Goal: Transaction & Acquisition: Purchase product/service

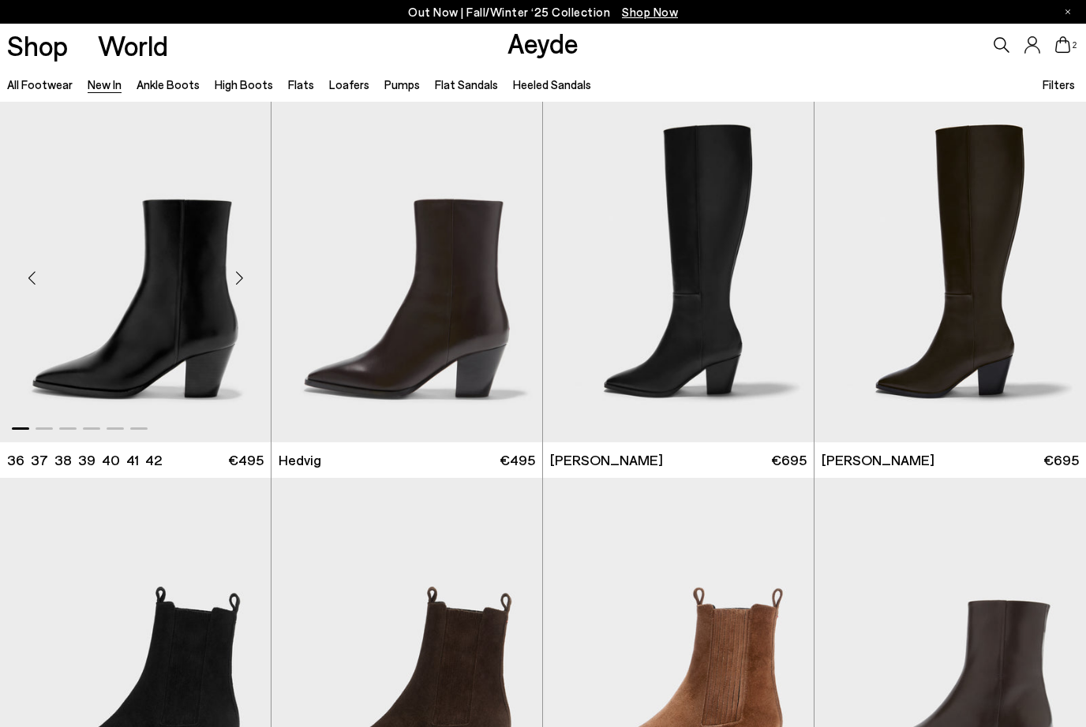
click at [233, 280] on div "Next slide" at bounding box center [238, 278] width 47 height 47
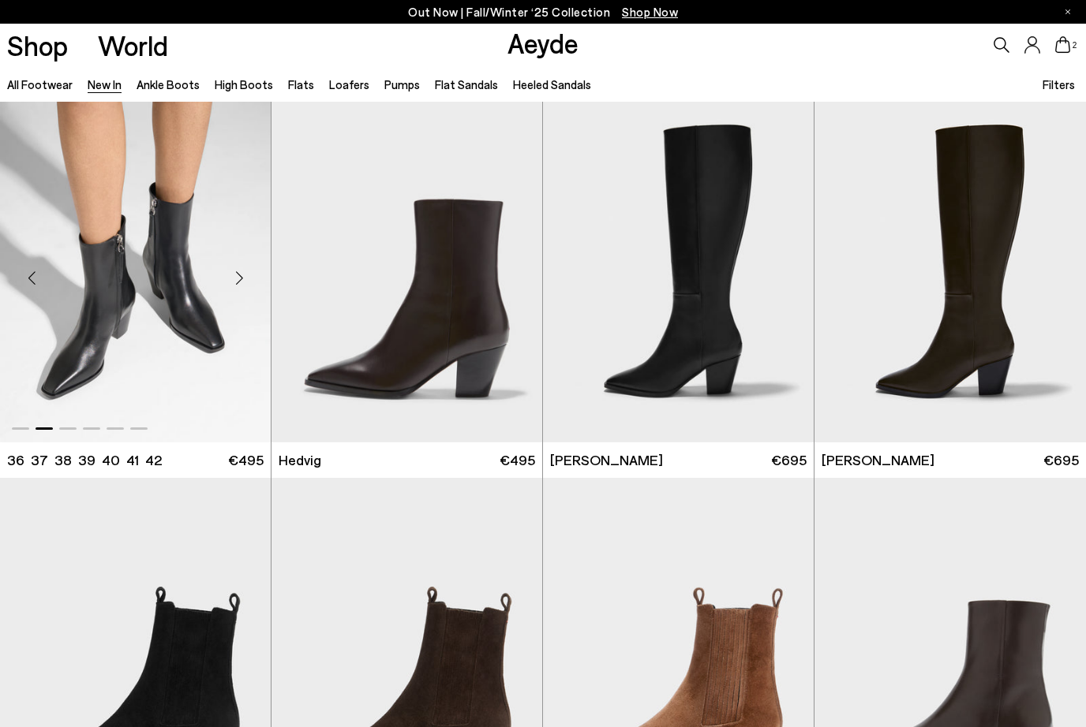
click at [233, 280] on div "Next slide" at bounding box center [238, 278] width 47 height 47
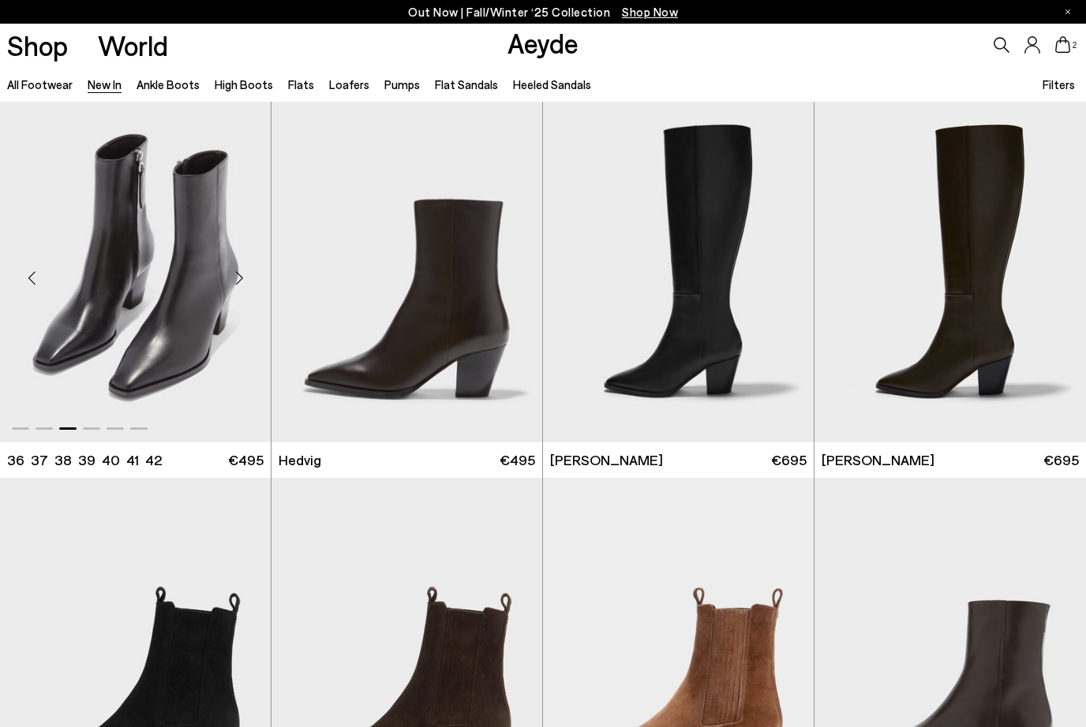
click at [233, 280] on div "Next slide" at bounding box center [238, 278] width 47 height 47
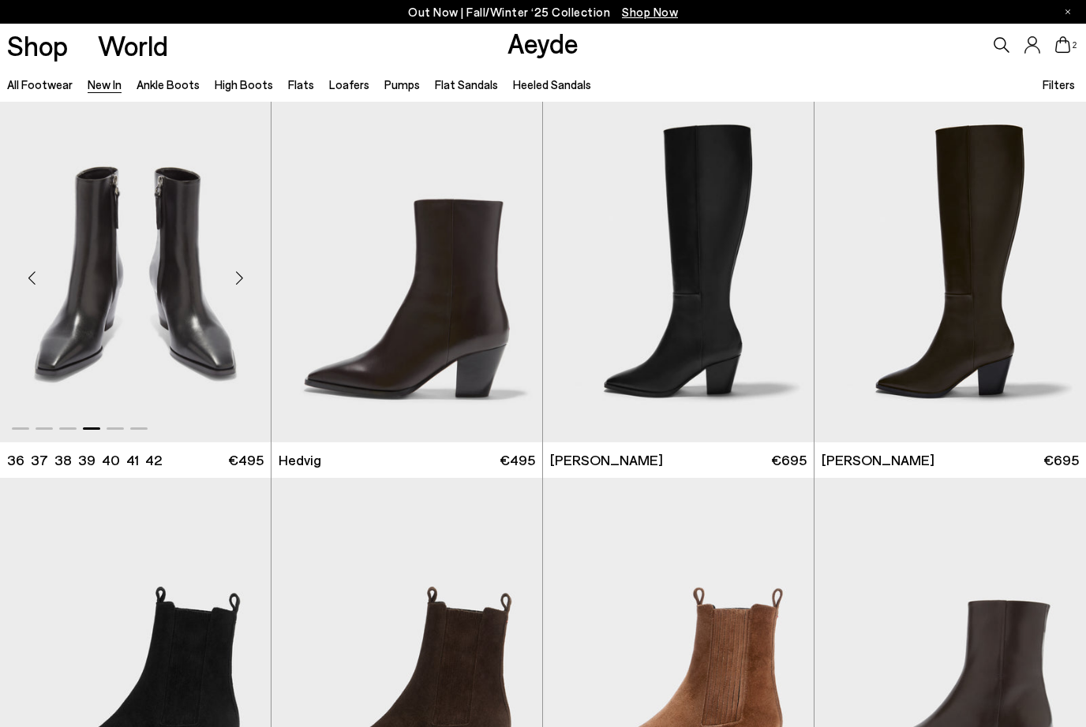
click at [233, 280] on div "Next slide" at bounding box center [238, 278] width 47 height 47
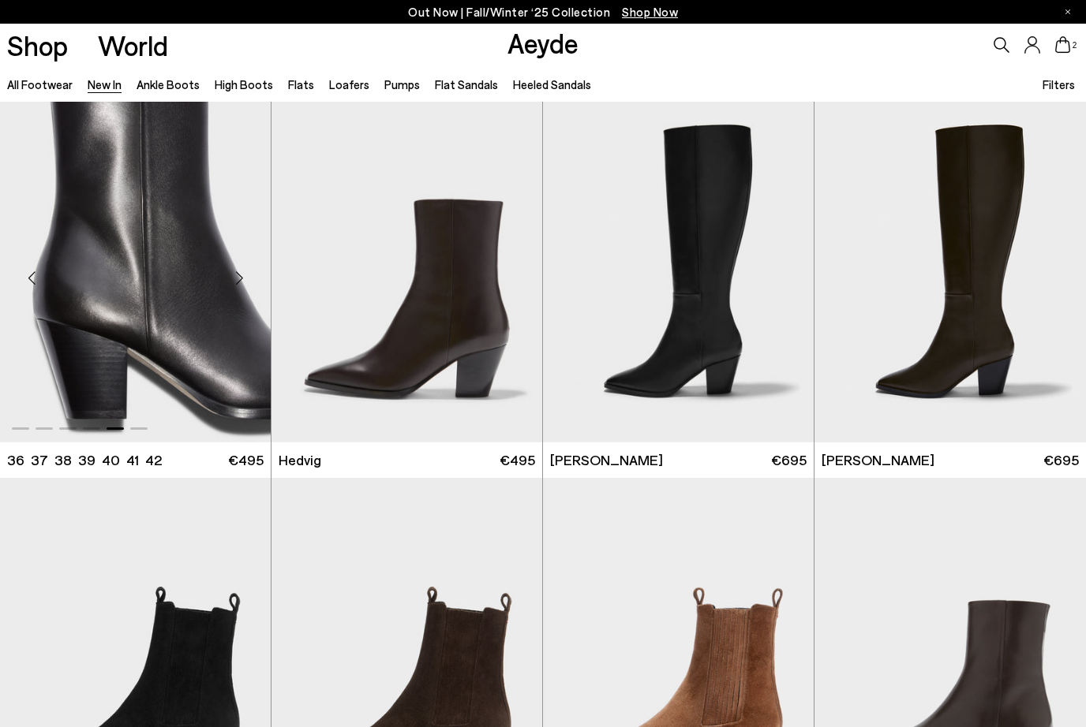
click at [233, 280] on div "Next slide" at bounding box center [238, 278] width 47 height 47
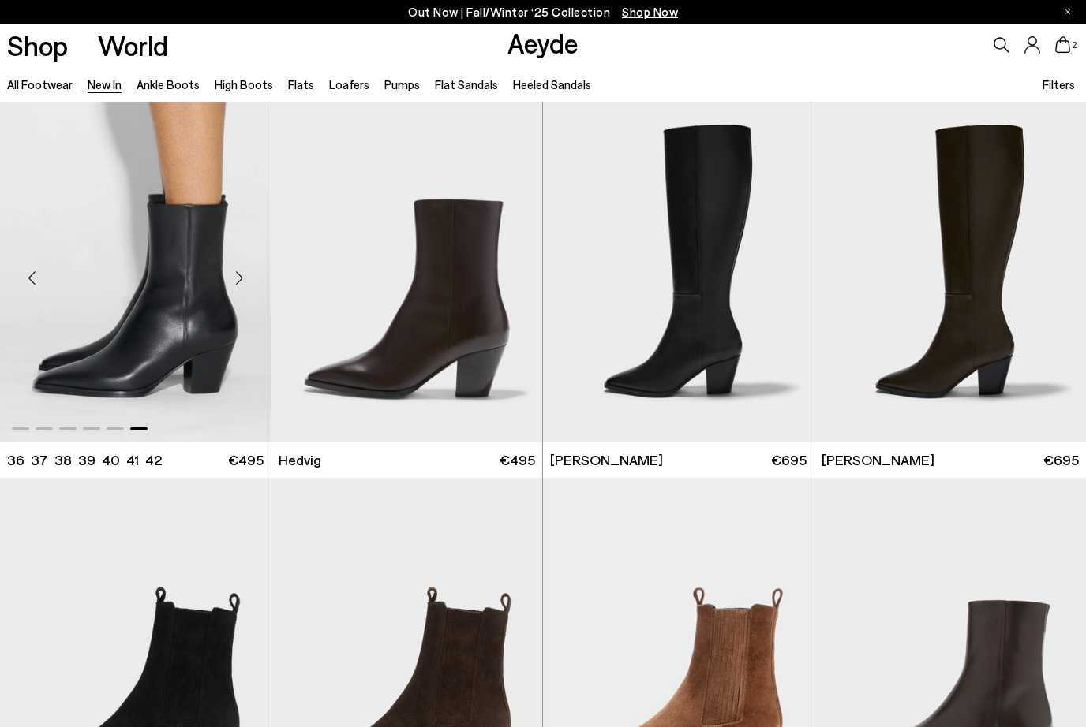
click at [217, 323] on img "6 / 6" at bounding box center [135, 272] width 271 height 340
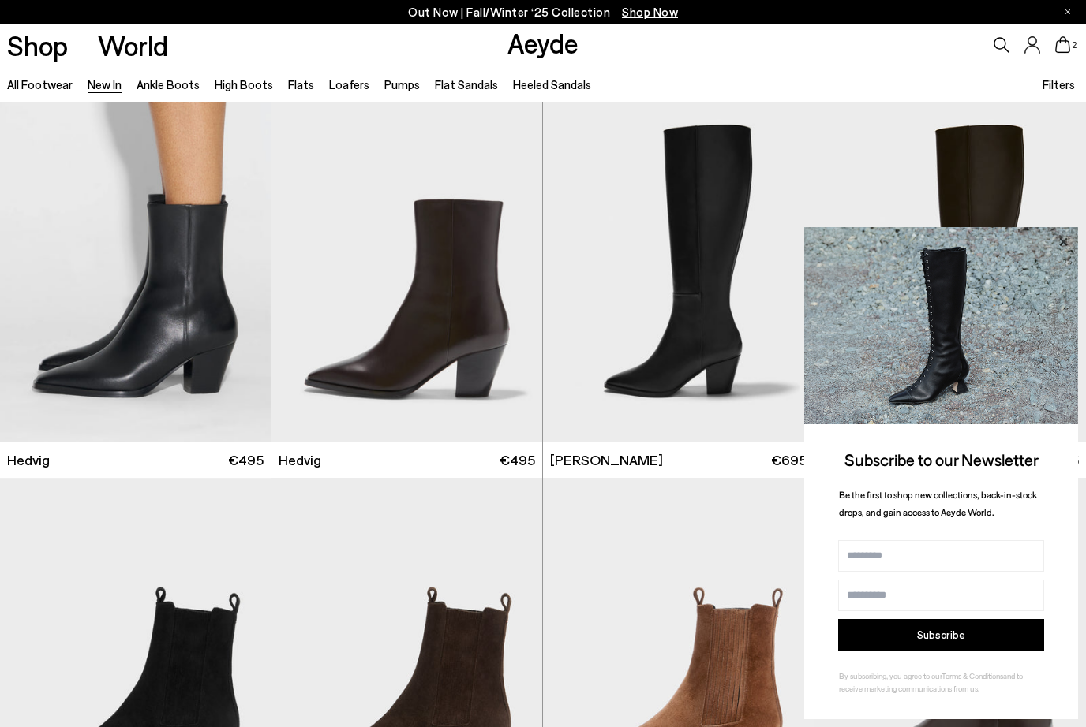
click at [1064, 249] on icon at bounding box center [1063, 242] width 21 height 21
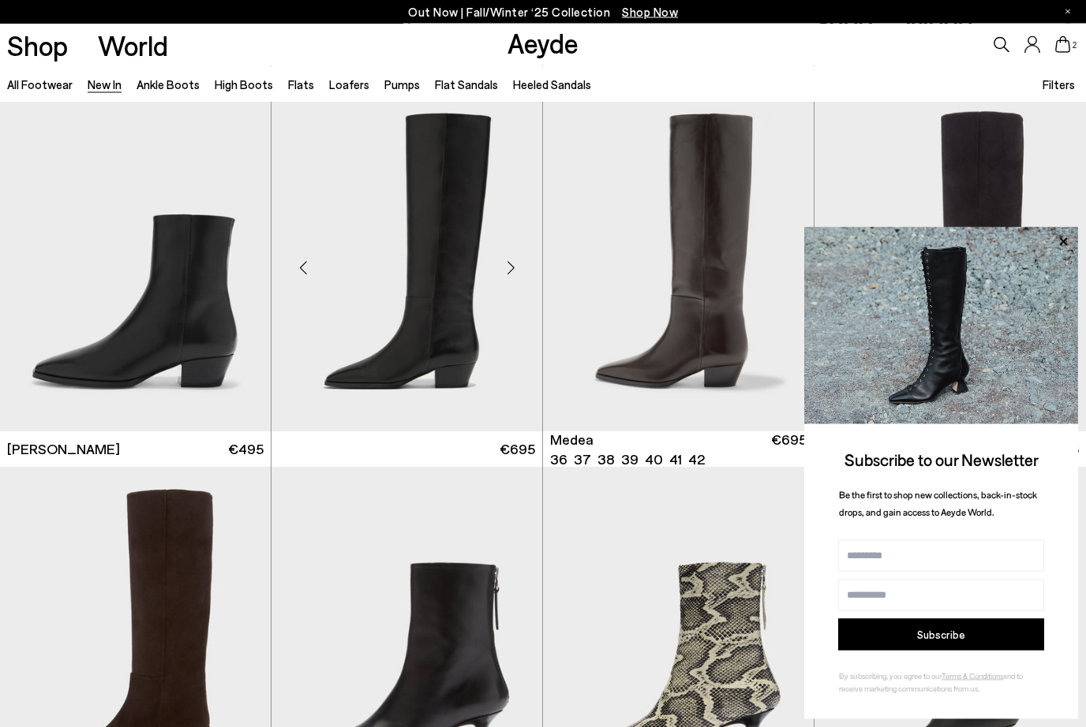
scroll to position [762, 0]
click at [504, 274] on div "Next slide" at bounding box center [510, 268] width 47 height 47
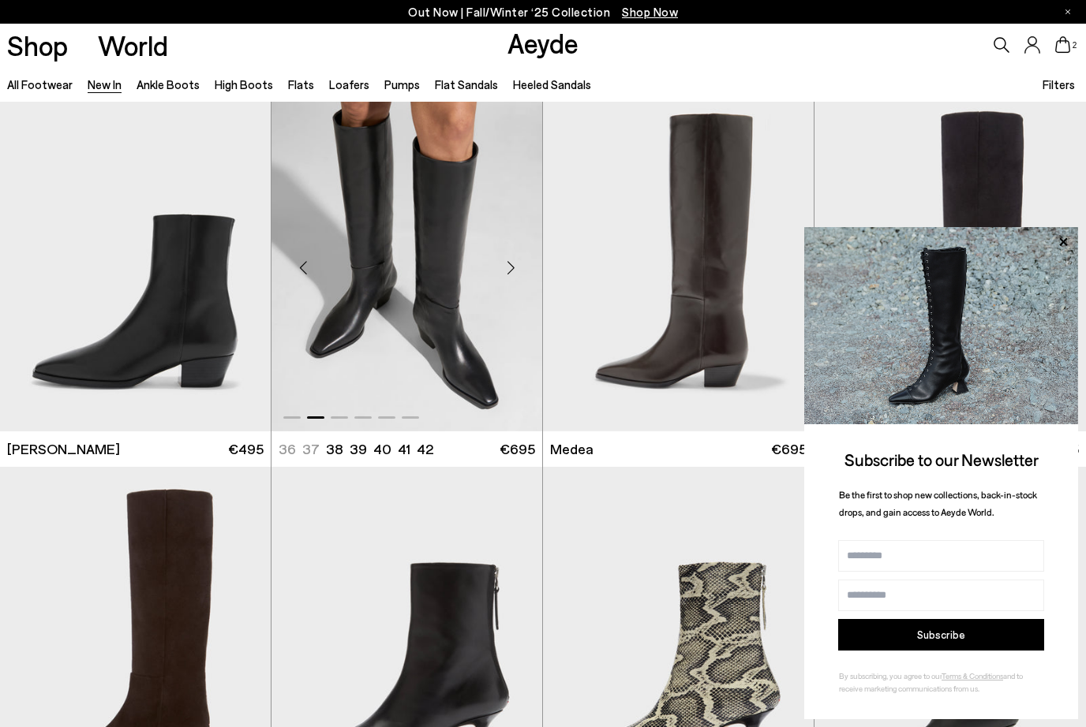
click at [504, 274] on div "Next slide" at bounding box center [510, 268] width 47 height 47
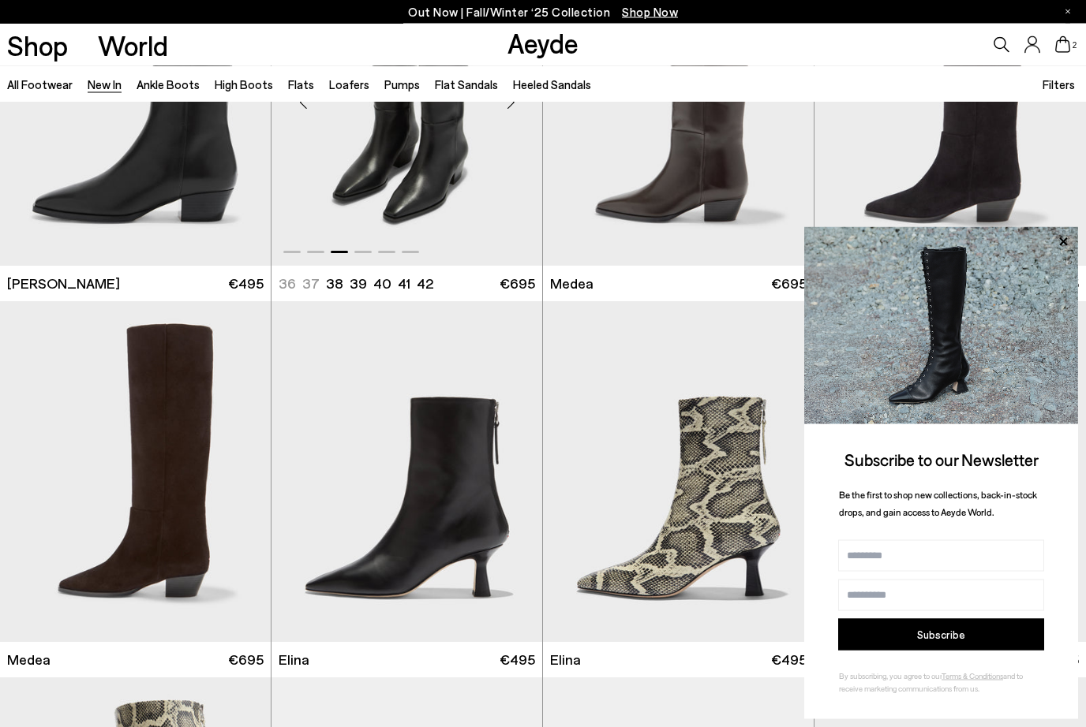
scroll to position [962, 0]
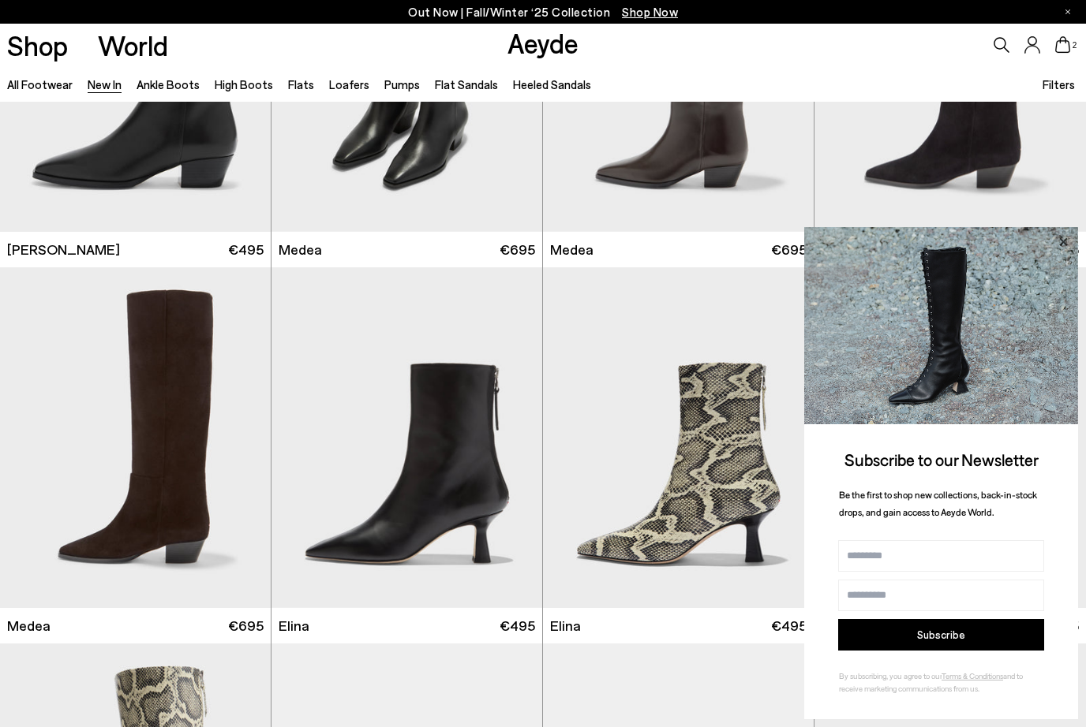
click at [1064, 252] on icon at bounding box center [1063, 242] width 21 height 21
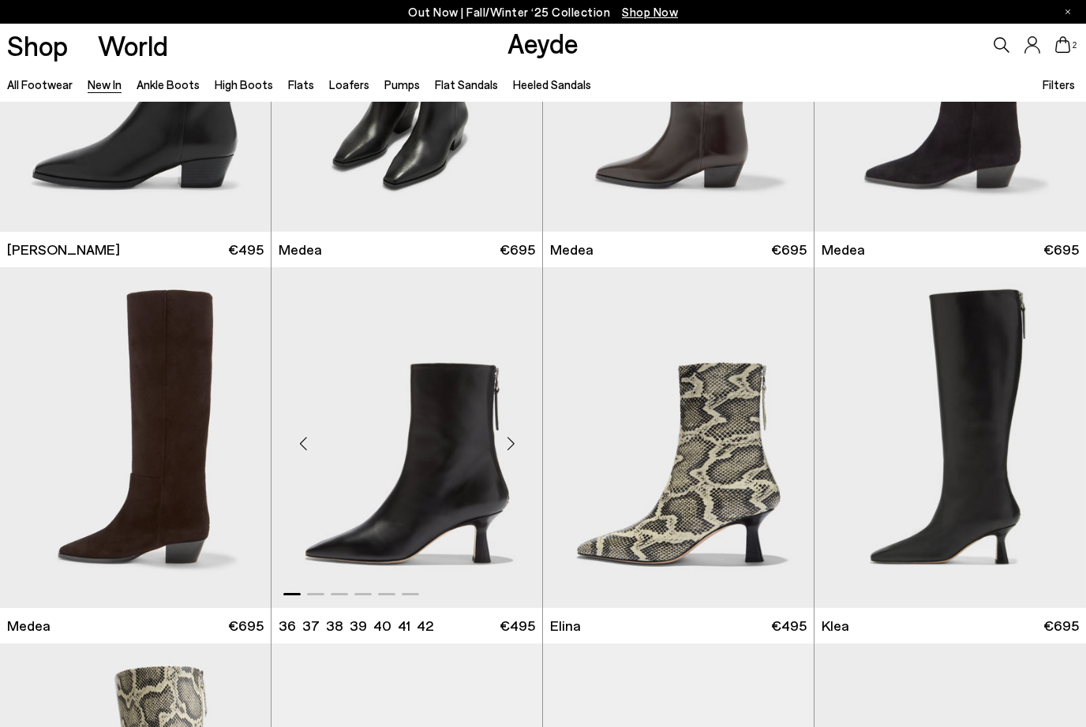
click at [516, 447] on div "Next slide" at bounding box center [510, 444] width 47 height 47
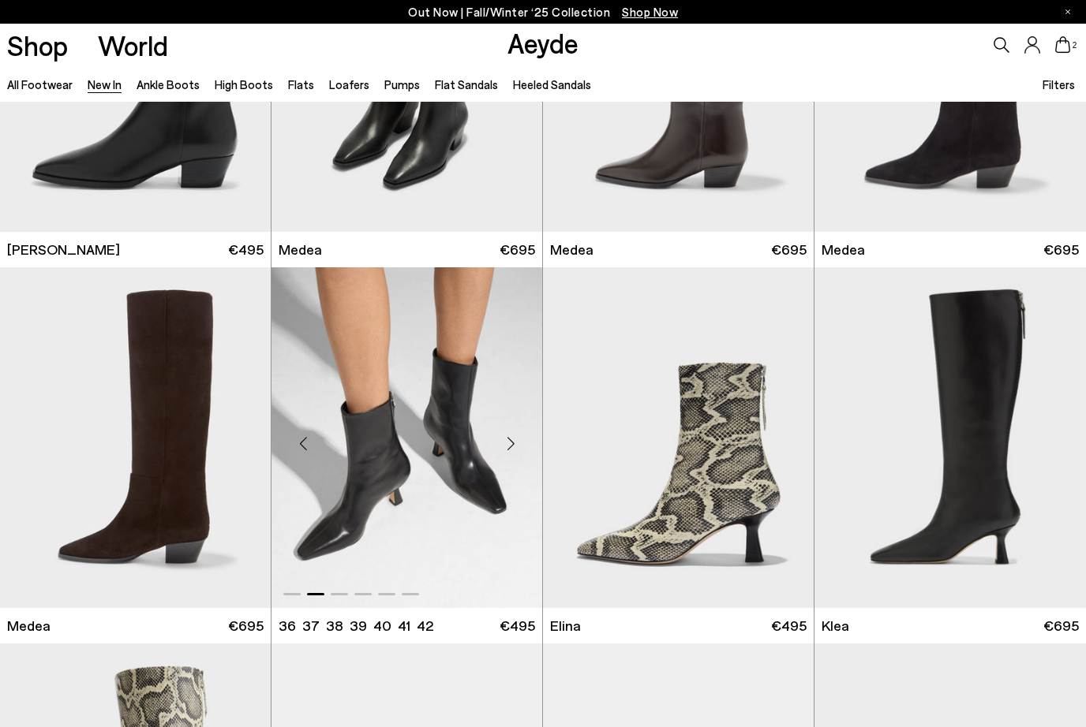
click at [516, 447] on div "Next slide" at bounding box center [510, 444] width 47 height 47
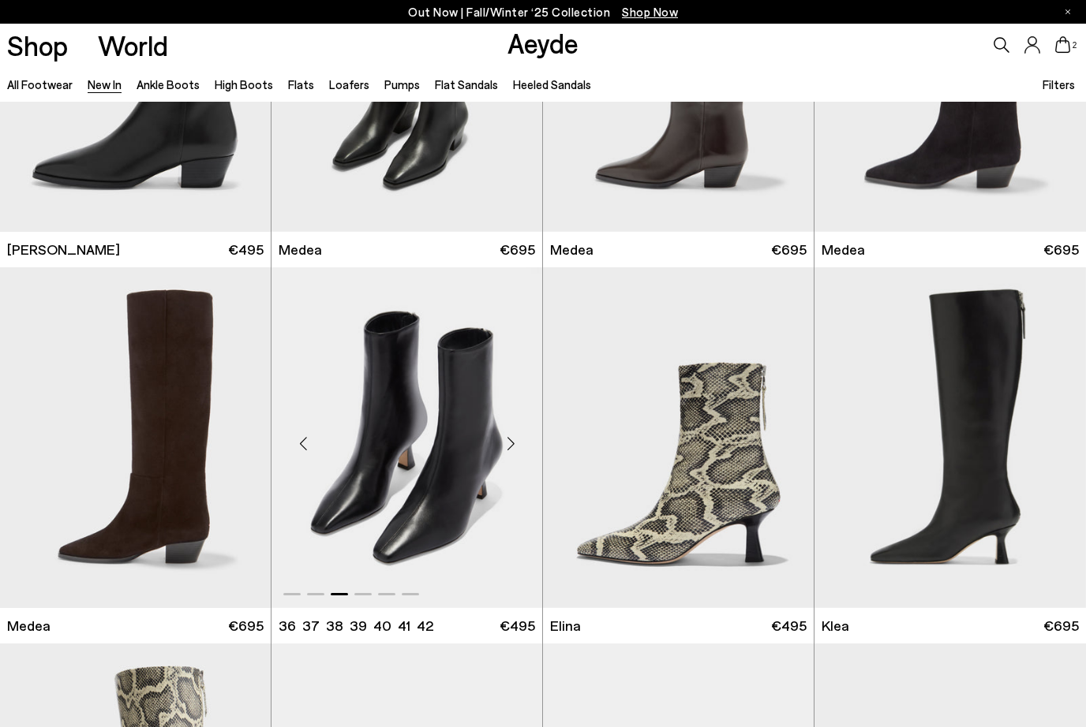
click at [516, 447] on div "Next slide" at bounding box center [510, 444] width 47 height 47
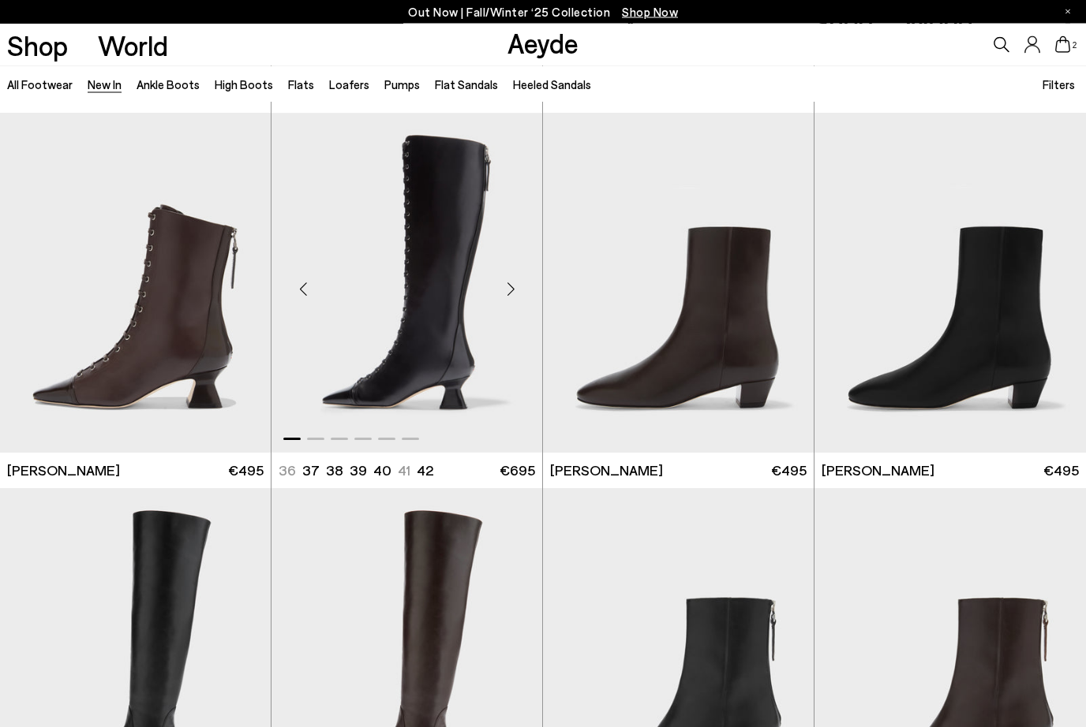
scroll to position [1872, 0]
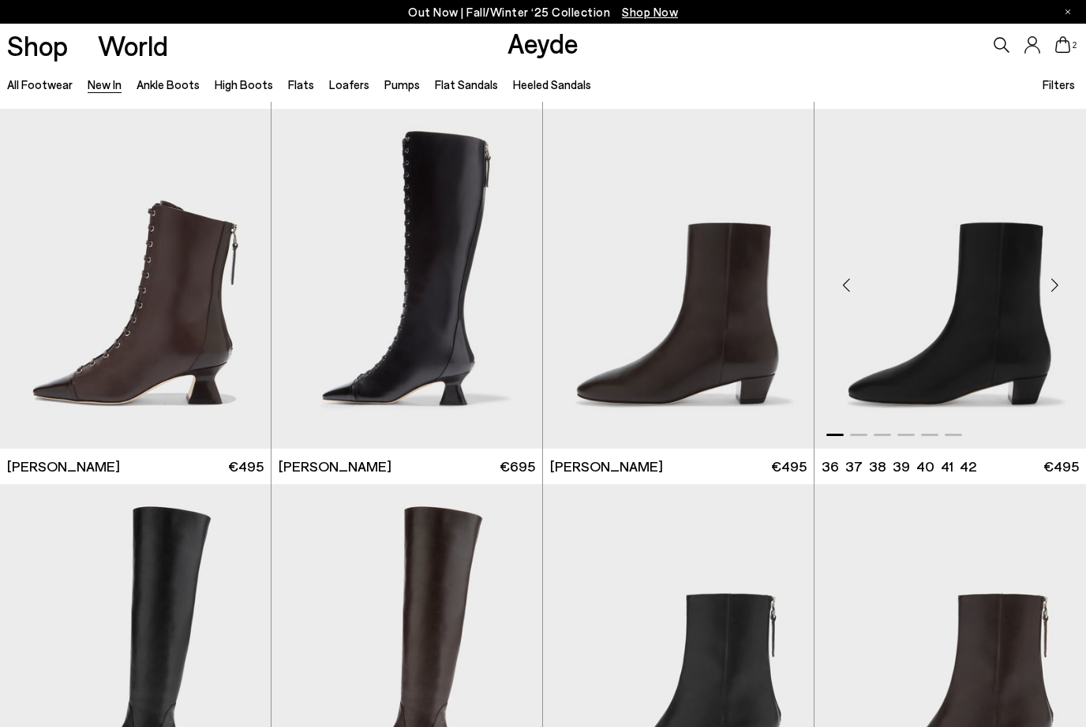
click at [1049, 291] on div "Next slide" at bounding box center [1053, 285] width 47 height 47
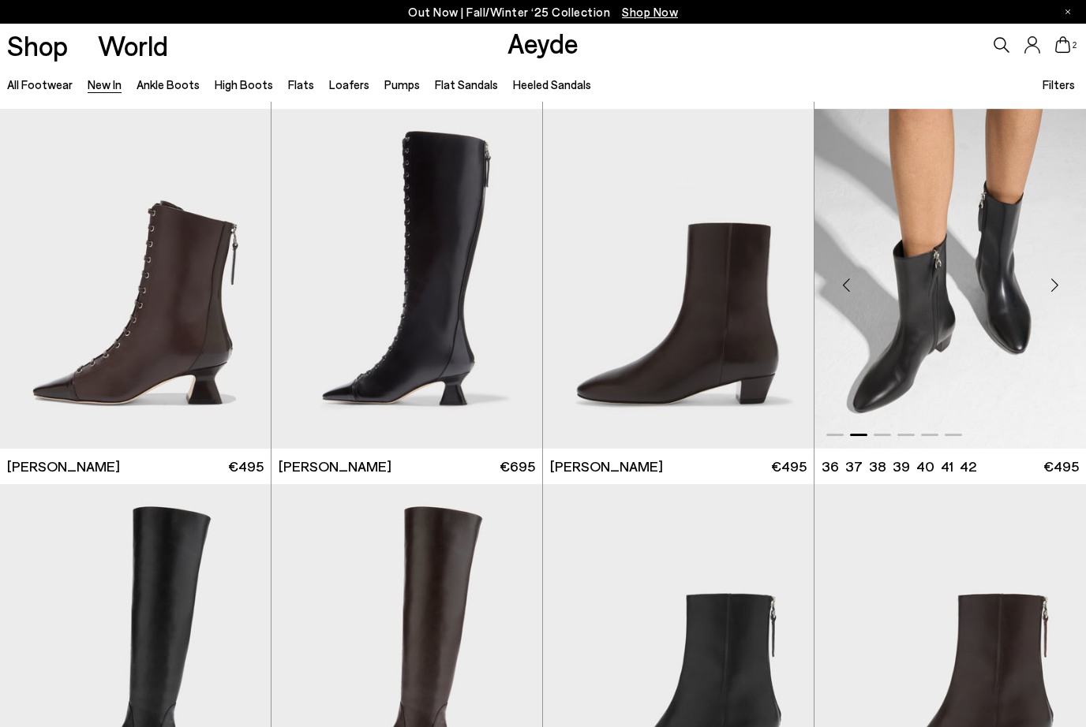
click at [1049, 291] on div "Next slide" at bounding box center [1053, 285] width 47 height 47
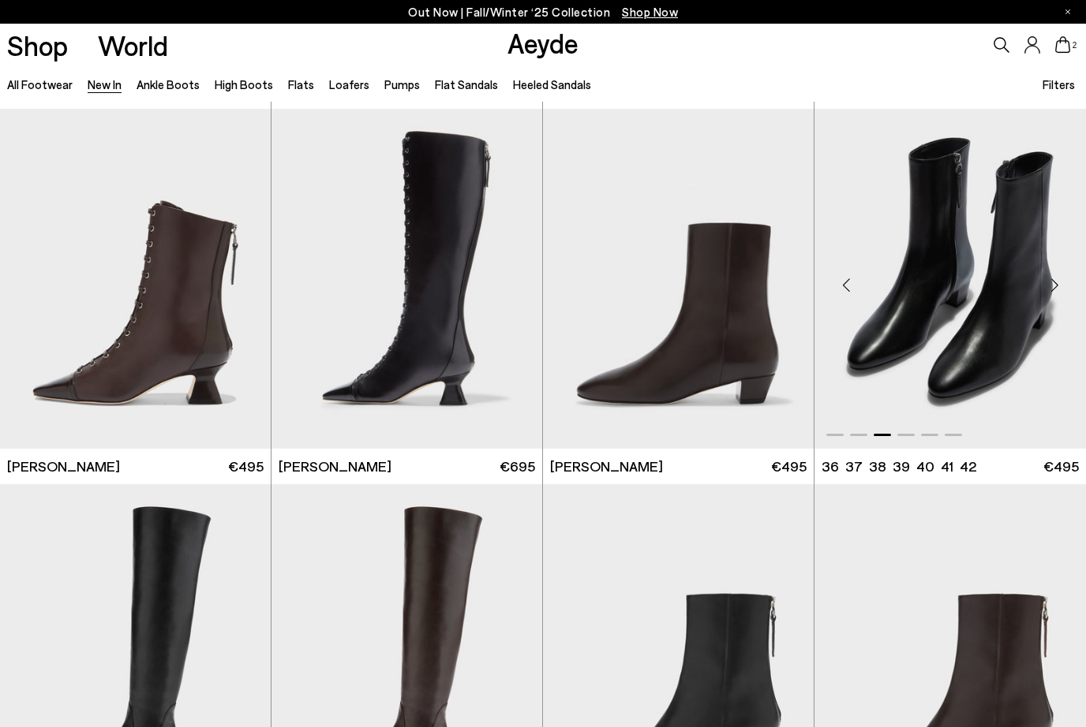
click at [1049, 291] on div "Next slide" at bounding box center [1053, 285] width 47 height 47
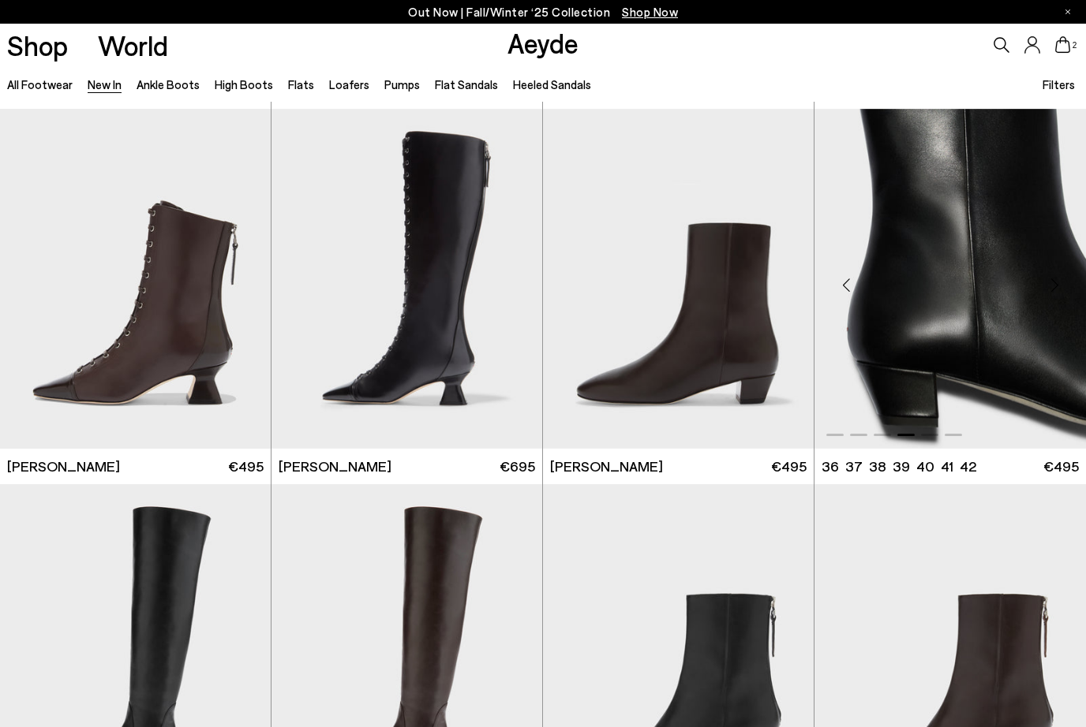
click at [1049, 291] on div "Next slide" at bounding box center [1053, 285] width 47 height 47
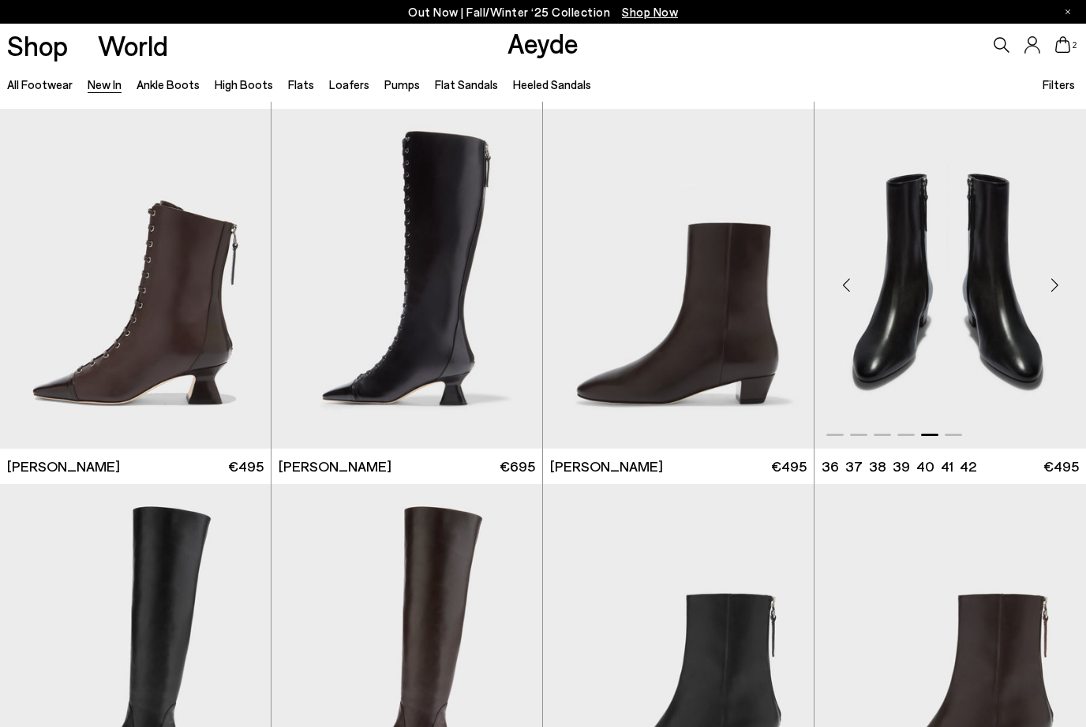
click at [998, 305] on img "5 / 6" at bounding box center [949, 279] width 271 height 340
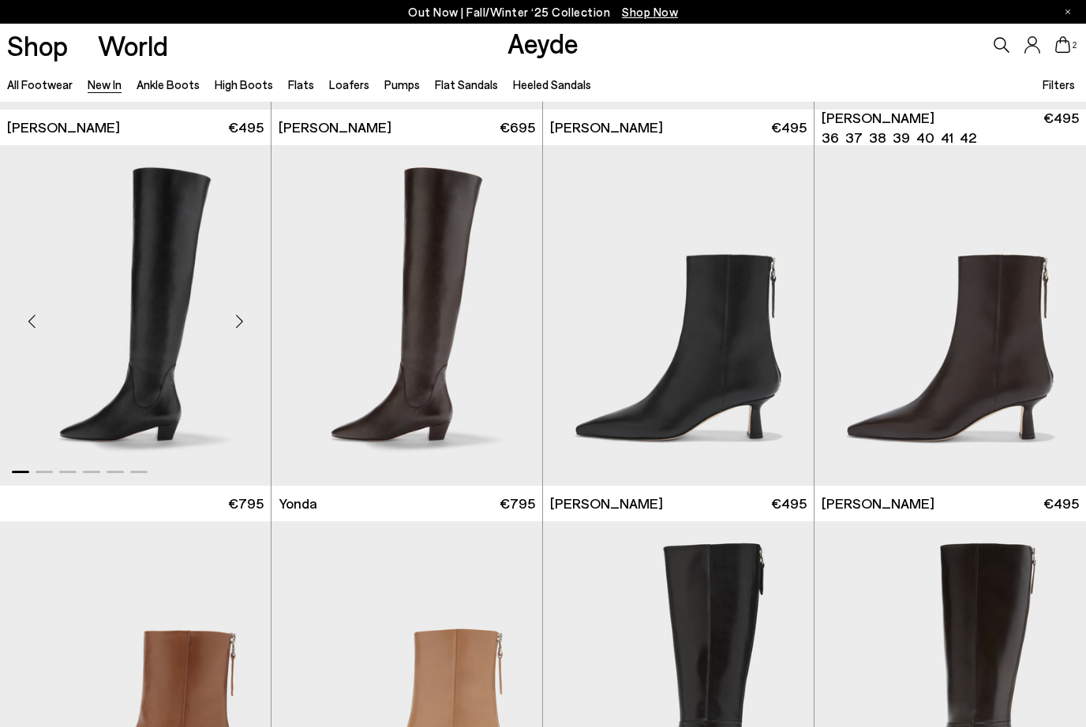
scroll to position [2211, 0]
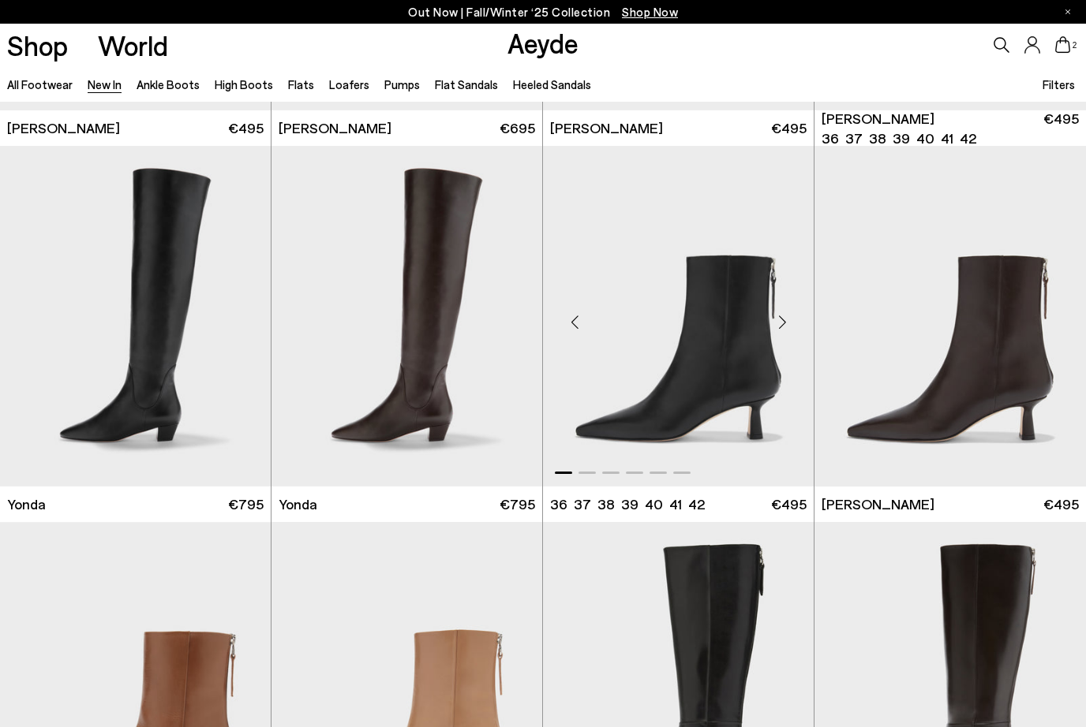
click at [781, 322] on div "Next slide" at bounding box center [781, 322] width 47 height 47
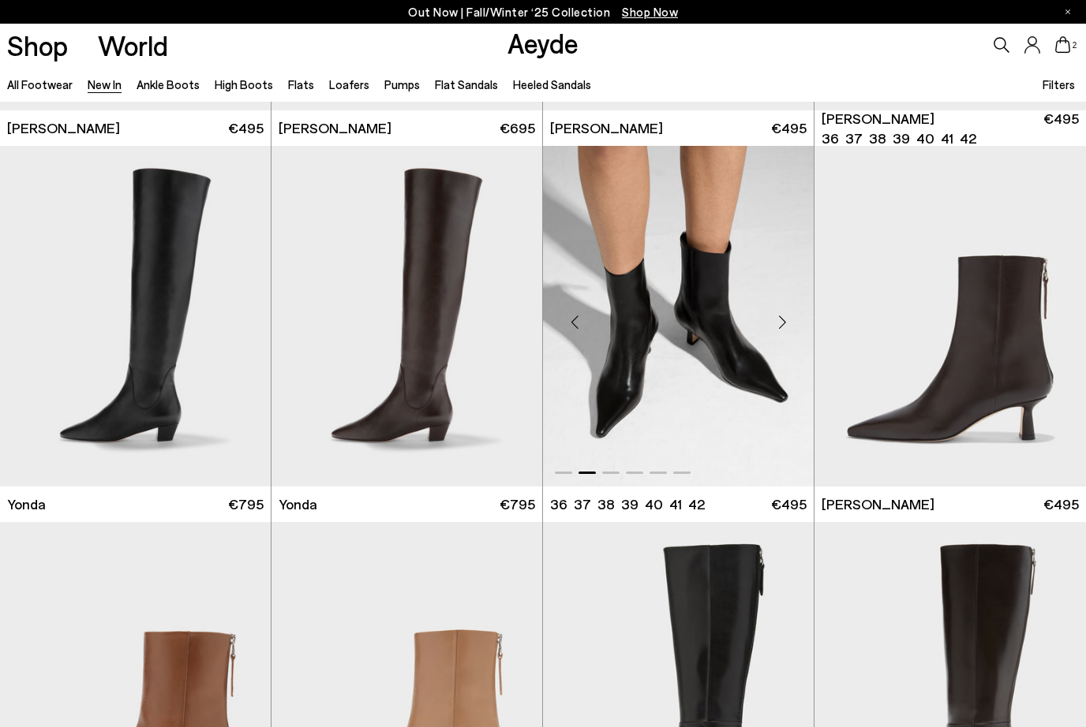
click at [781, 322] on div "Next slide" at bounding box center [781, 322] width 47 height 47
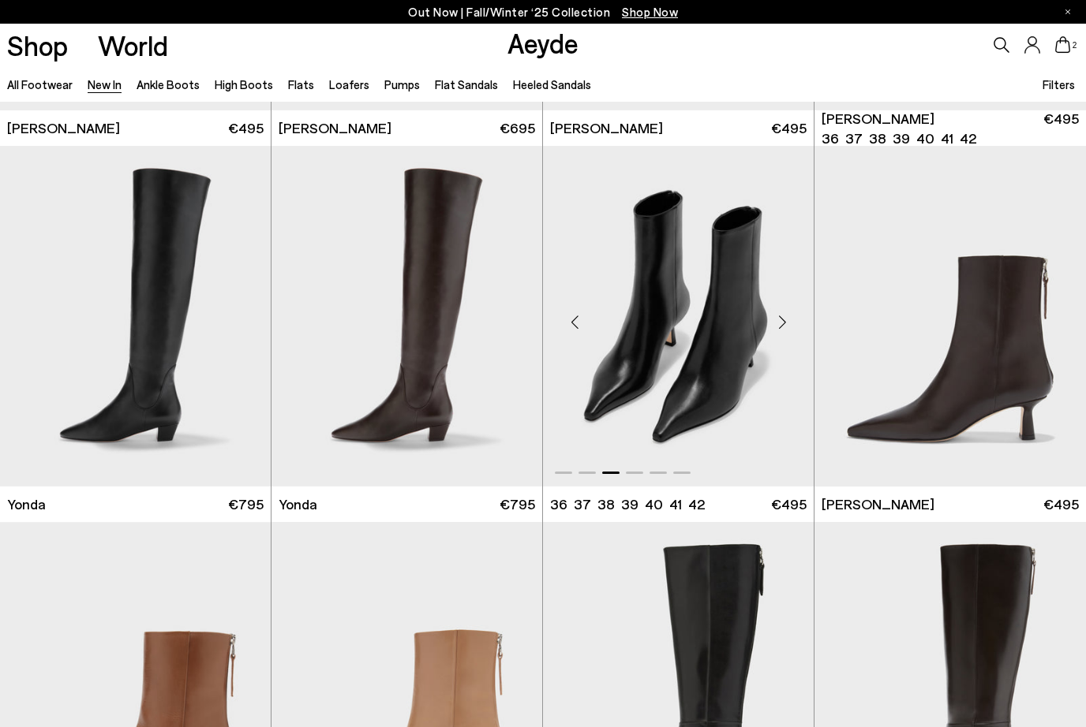
click at [781, 322] on div "Next slide" at bounding box center [781, 322] width 47 height 47
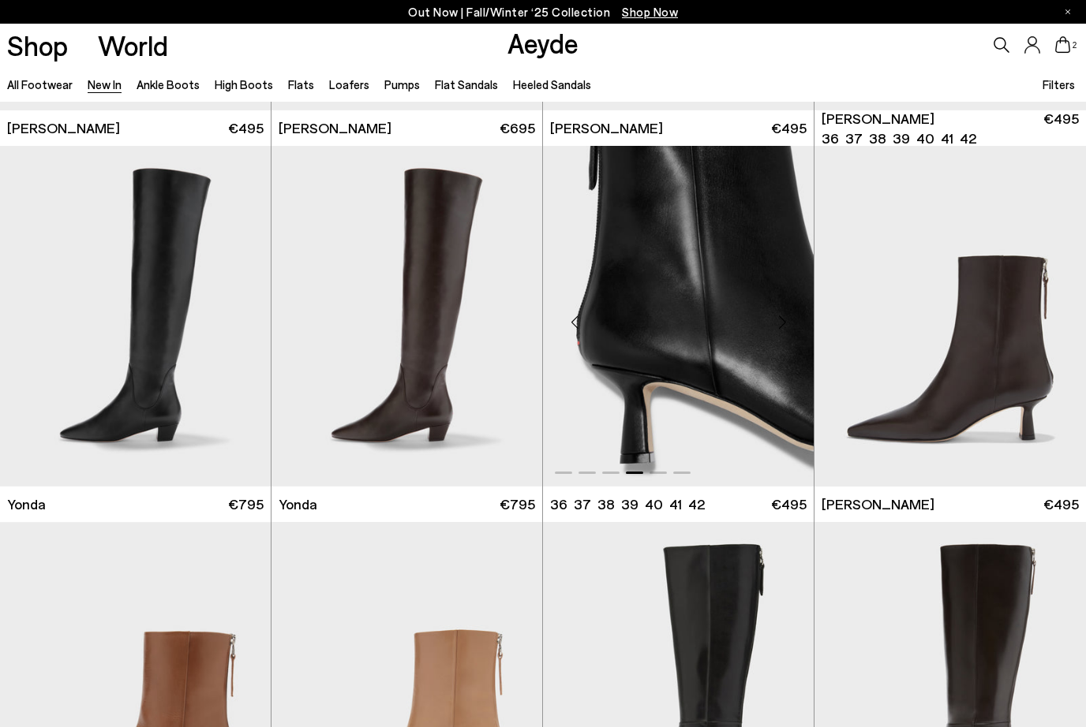
click at [781, 322] on div "Next slide" at bounding box center [781, 322] width 47 height 47
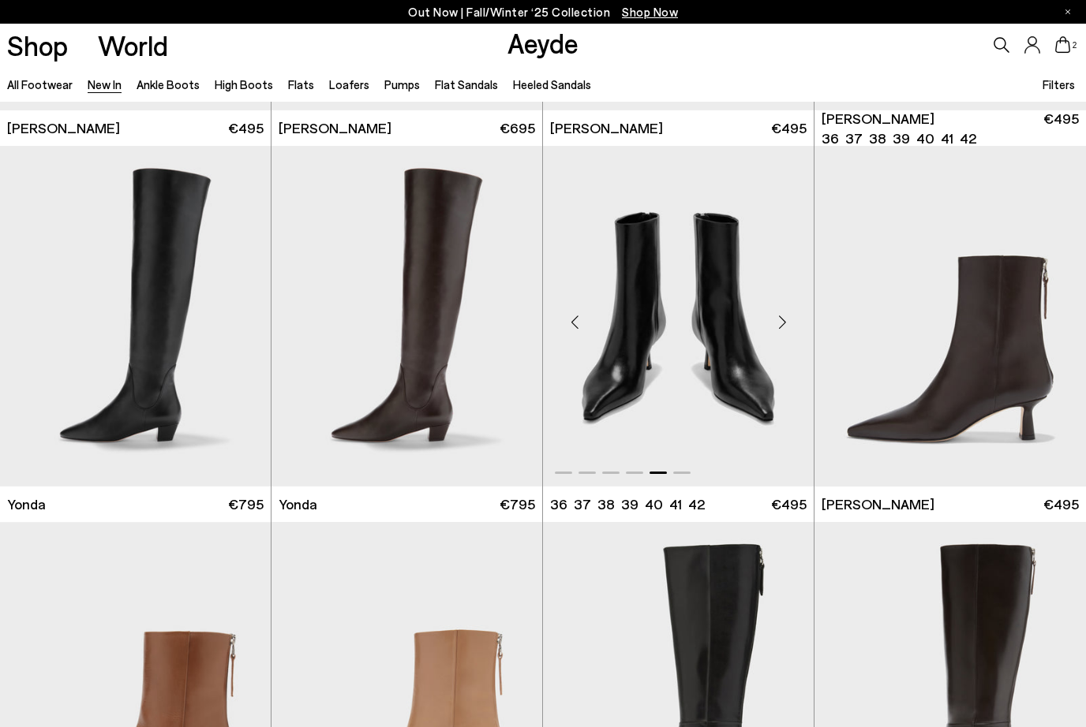
click at [781, 322] on div "Next slide" at bounding box center [781, 322] width 47 height 47
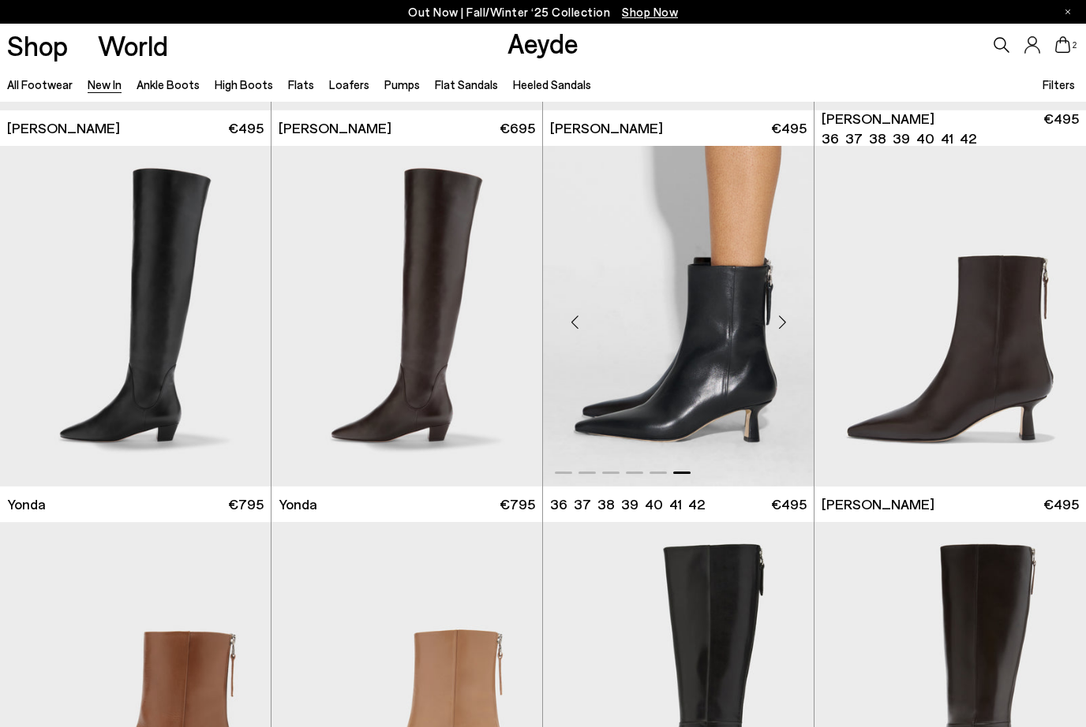
click at [781, 322] on div "Next slide" at bounding box center [781, 322] width 47 height 47
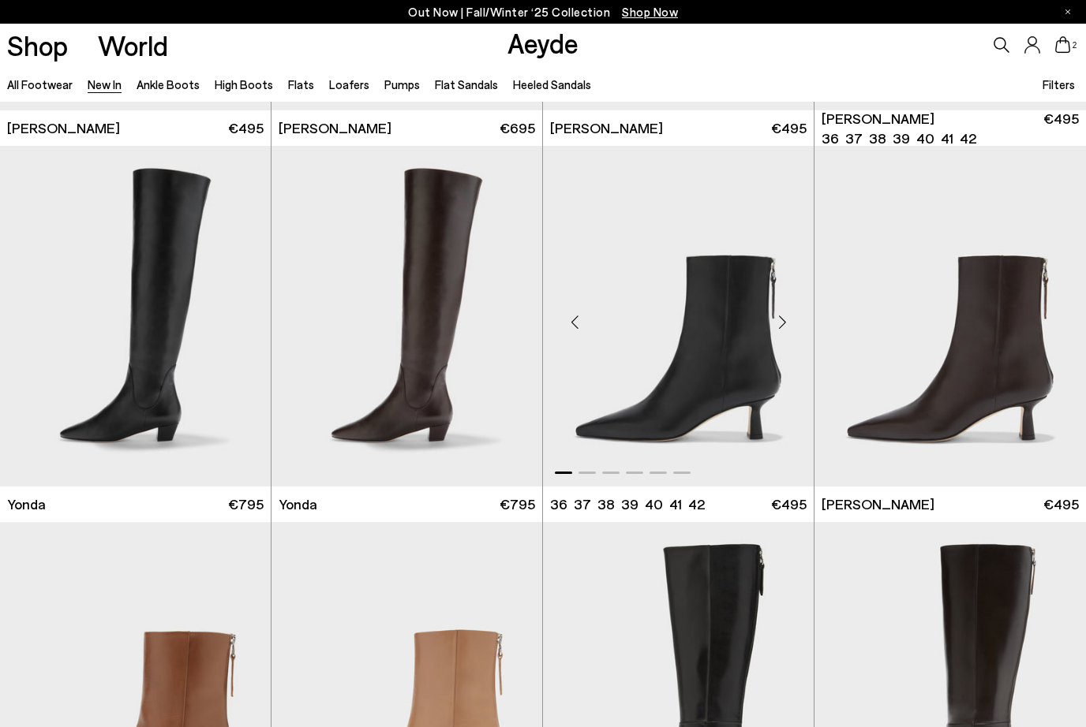
click at [781, 322] on div "Next slide" at bounding box center [781, 322] width 47 height 47
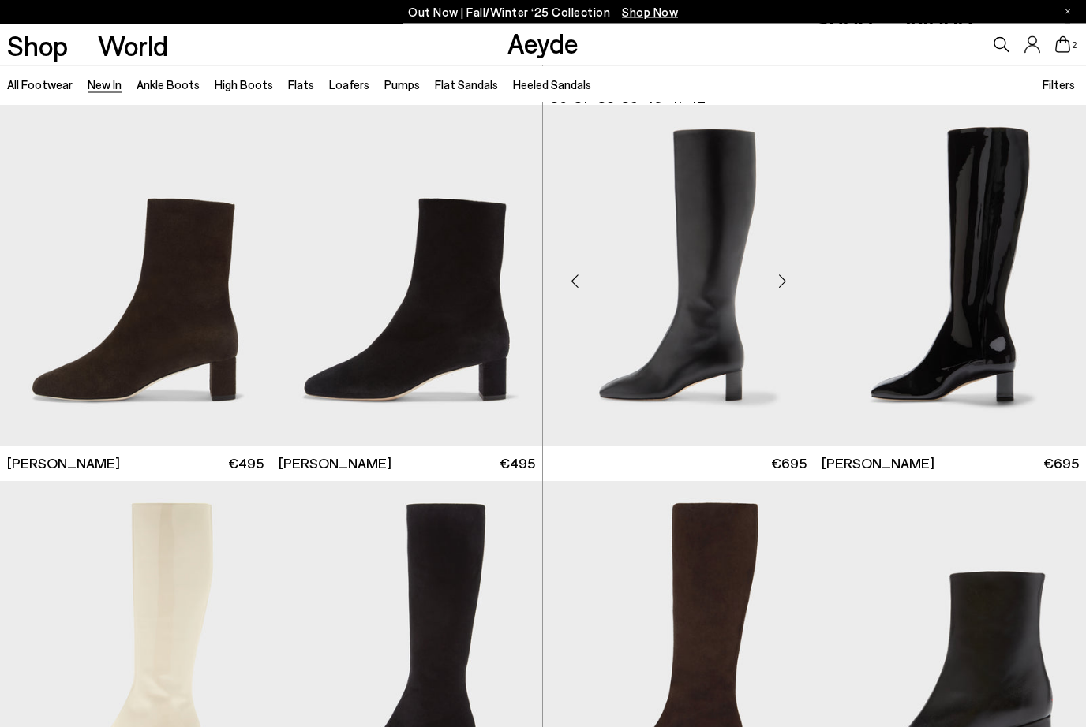
scroll to position [3380, 0]
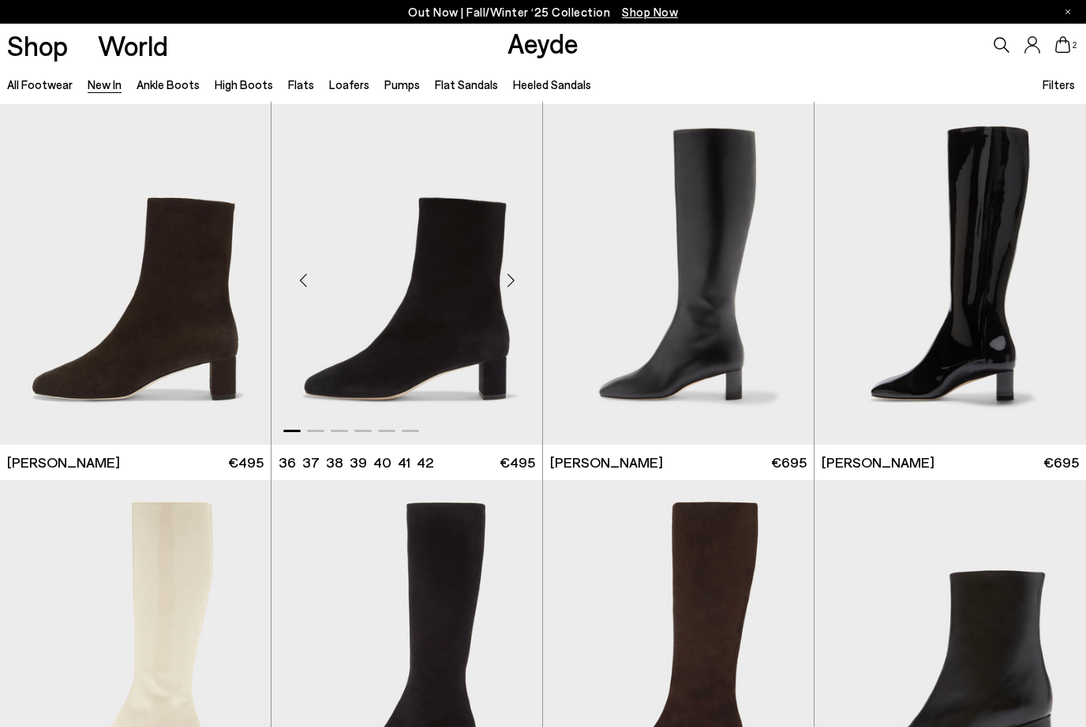
click at [514, 278] on div "Next slide" at bounding box center [510, 280] width 47 height 47
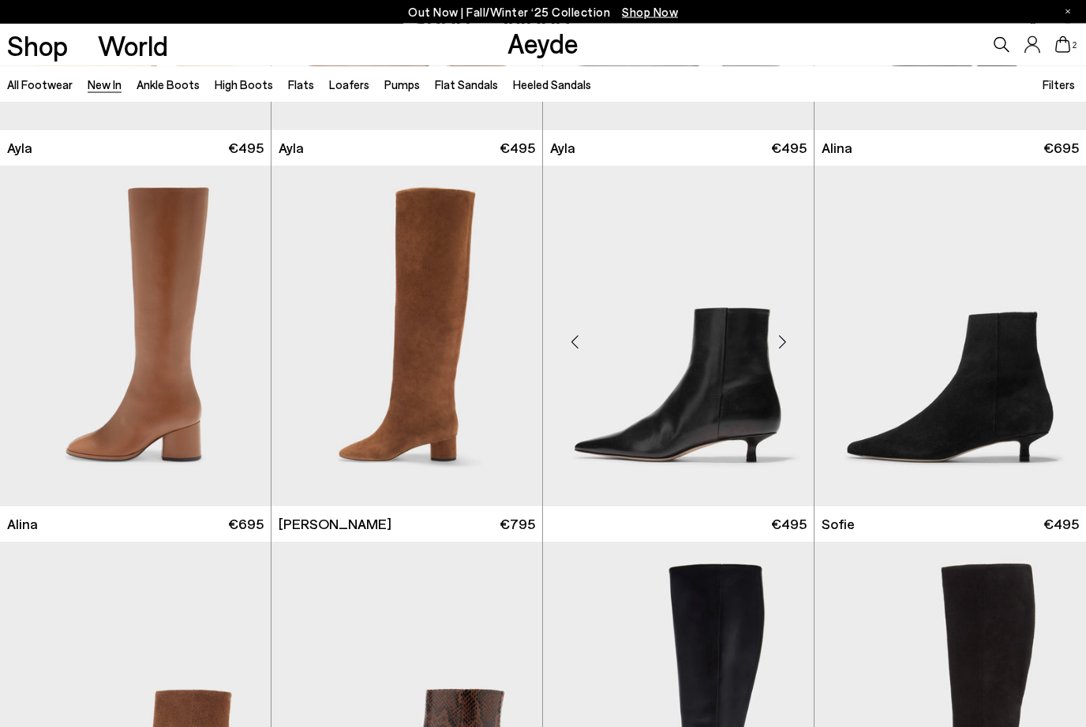
scroll to position [4462, 0]
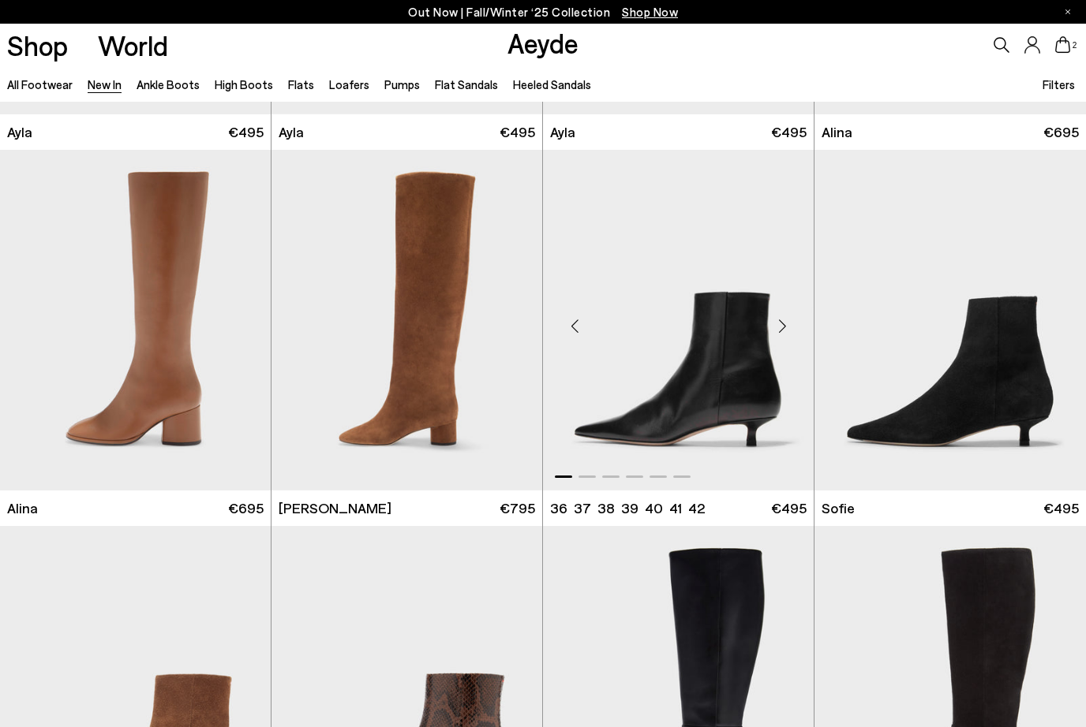
click at [779, 323] on div "Next slide" at bounding box center [781, 326] width 47 height 47
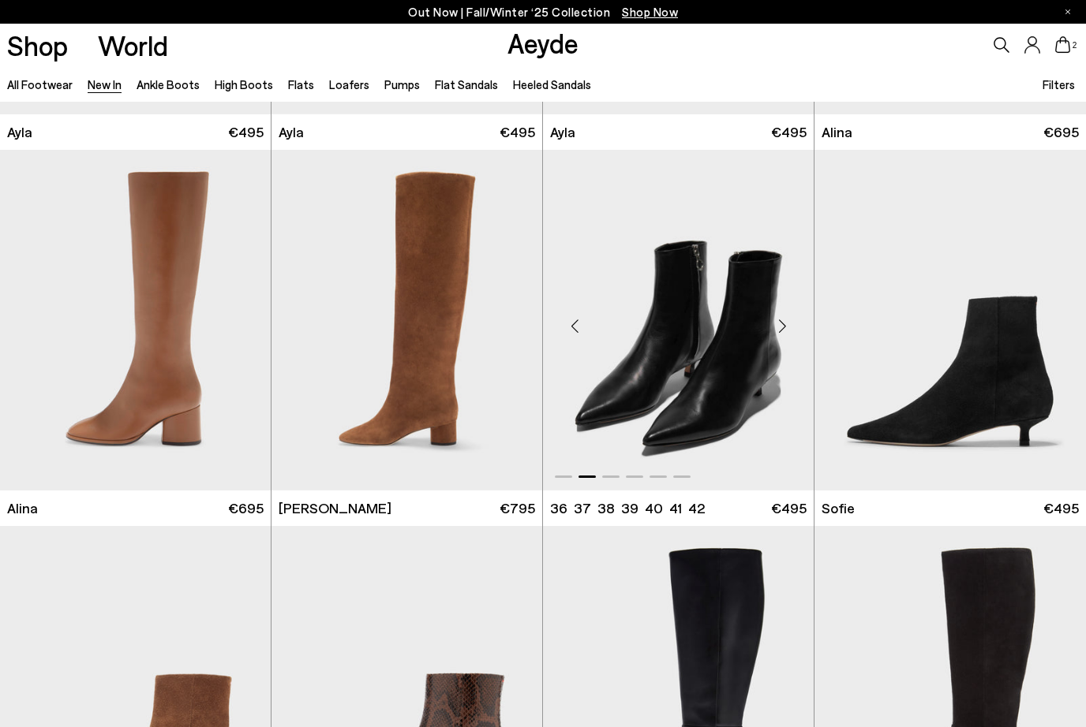
click at [779, 323] on div "Next slide" at bounding box center [781, 326] width 47 height 47
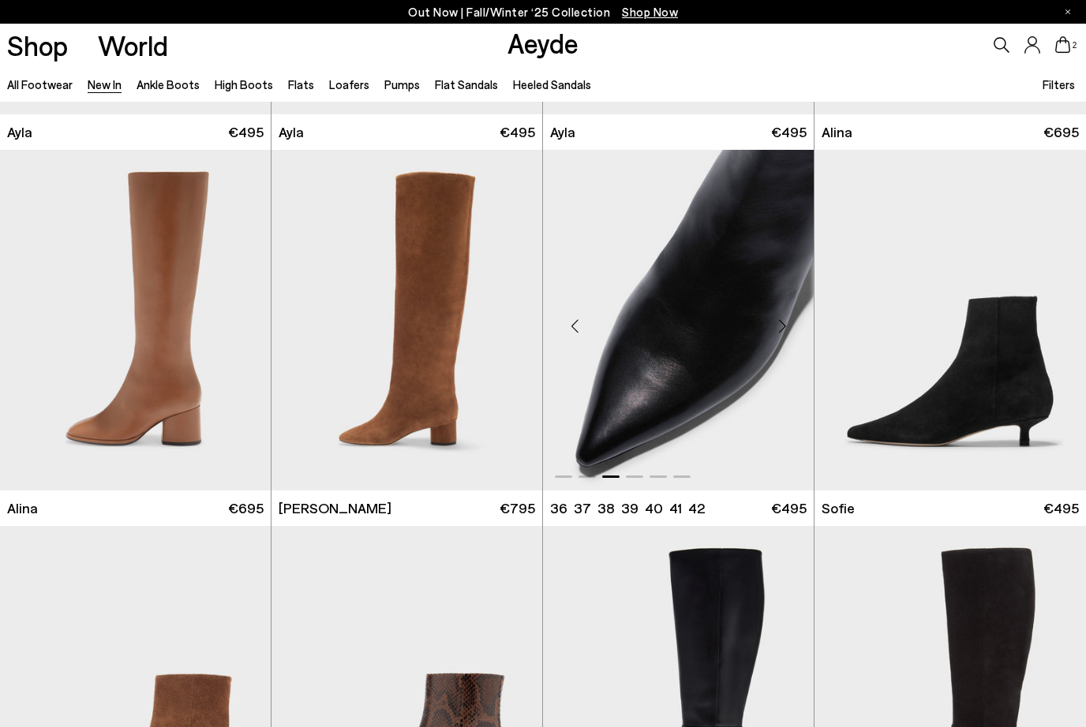
click at [779, 323] on div "Next slide" at bounding box center [781, 326] width 47 height 47
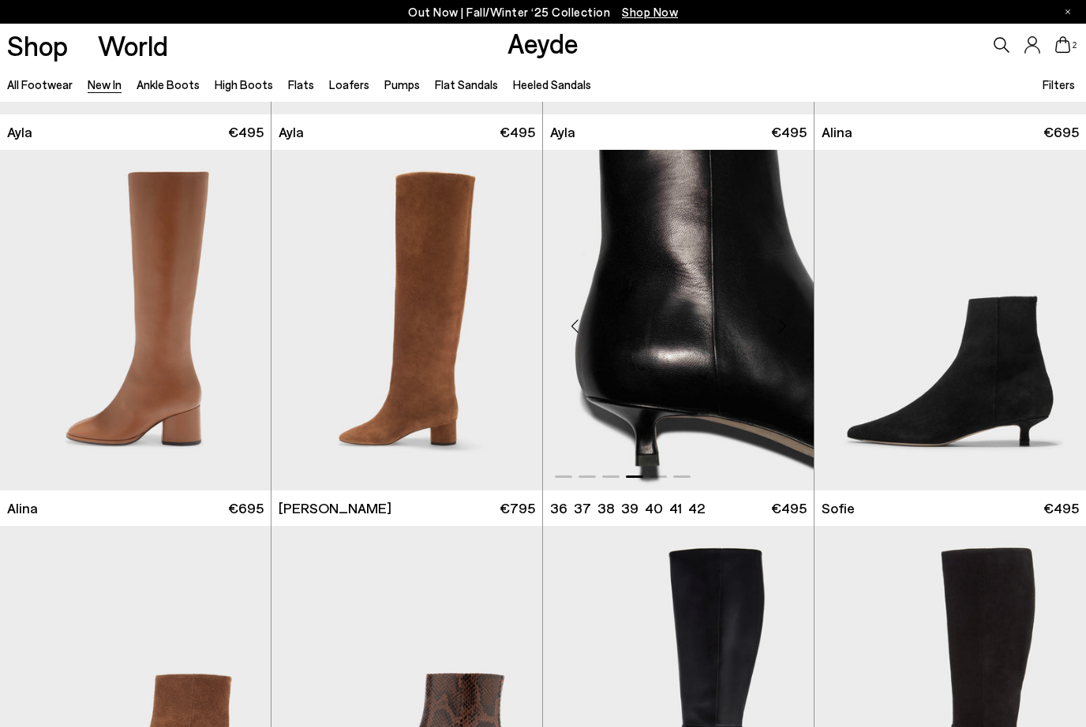
click at [779, 323] on div "Next slide" at bounding box center [781, 326] width 47 height 47
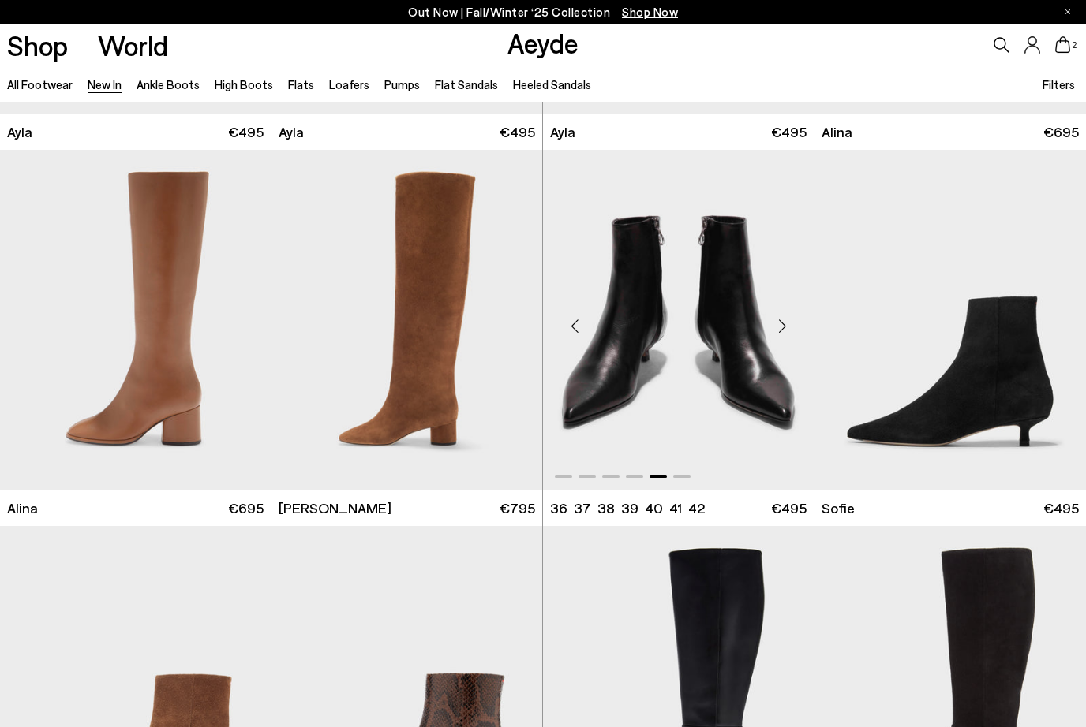
click at [691, 305] on img "5 / 6" at bounding box center [678, 320] width 271 height 340
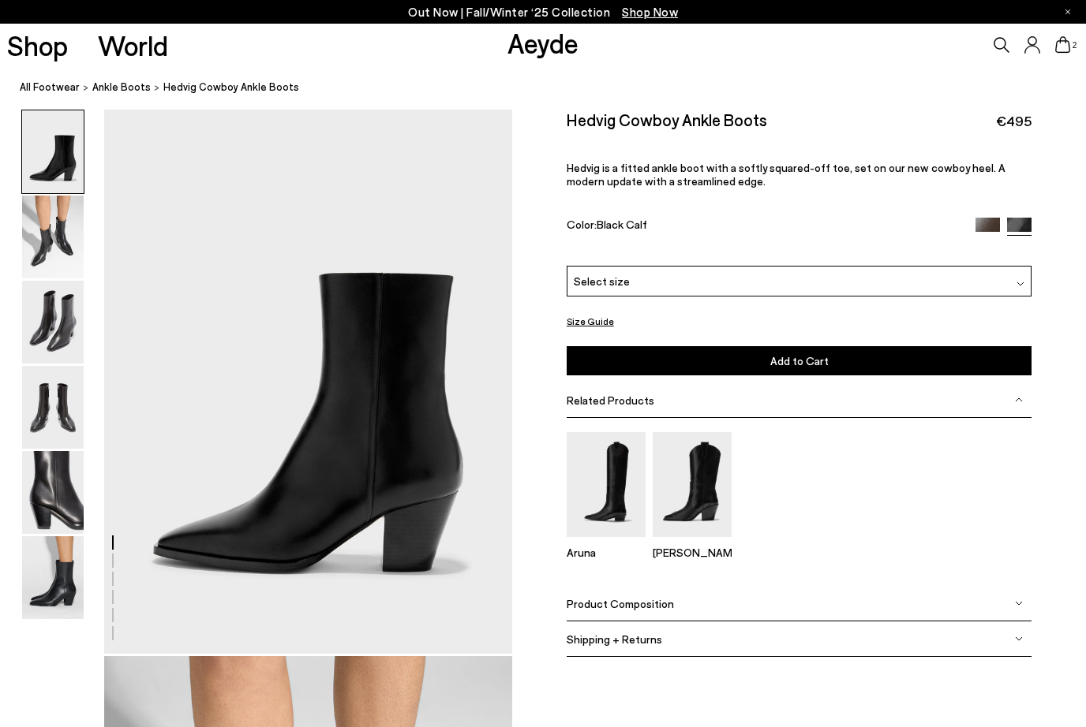
click at [756, 278] on div "Select size" at bounding box center [798, 281] width 465 height 31
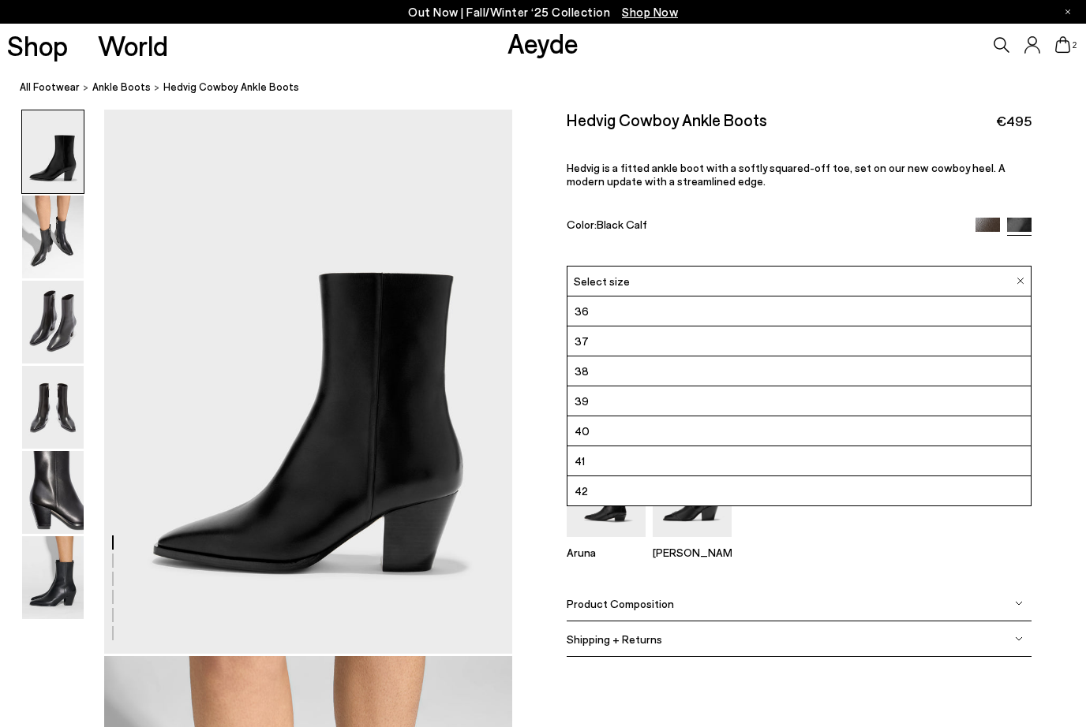
click at [694, 398] on li "39" at bounding box center [798, 402] width 463 height 30
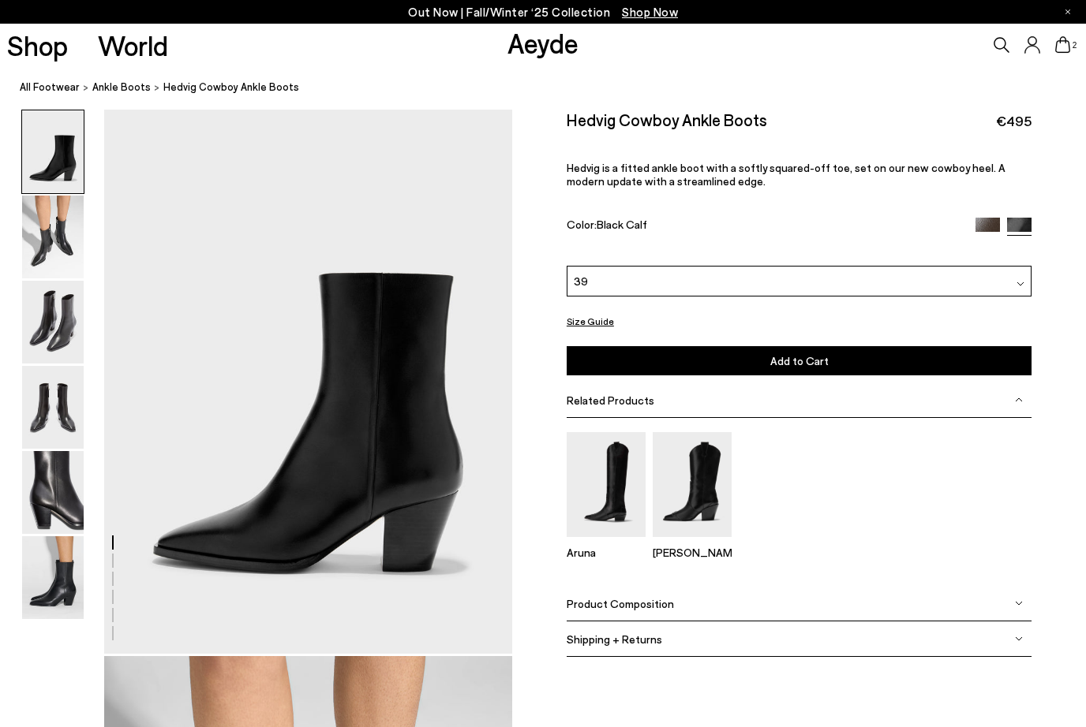
click at [693, 365] on button "Add to Cart Select a Size First" at bounding box center [798, 360] width 465 height 29
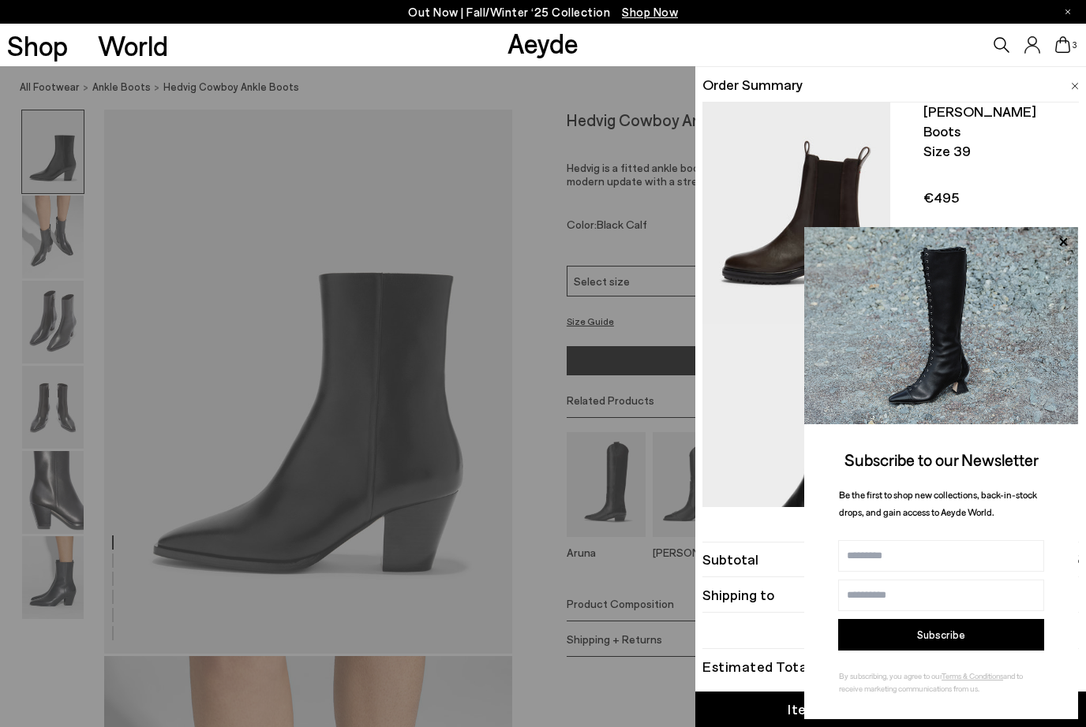
scroll to position [301, 0]
click at [1063, 245] on icon at bounding box center [1063, 241] width 8 height 8
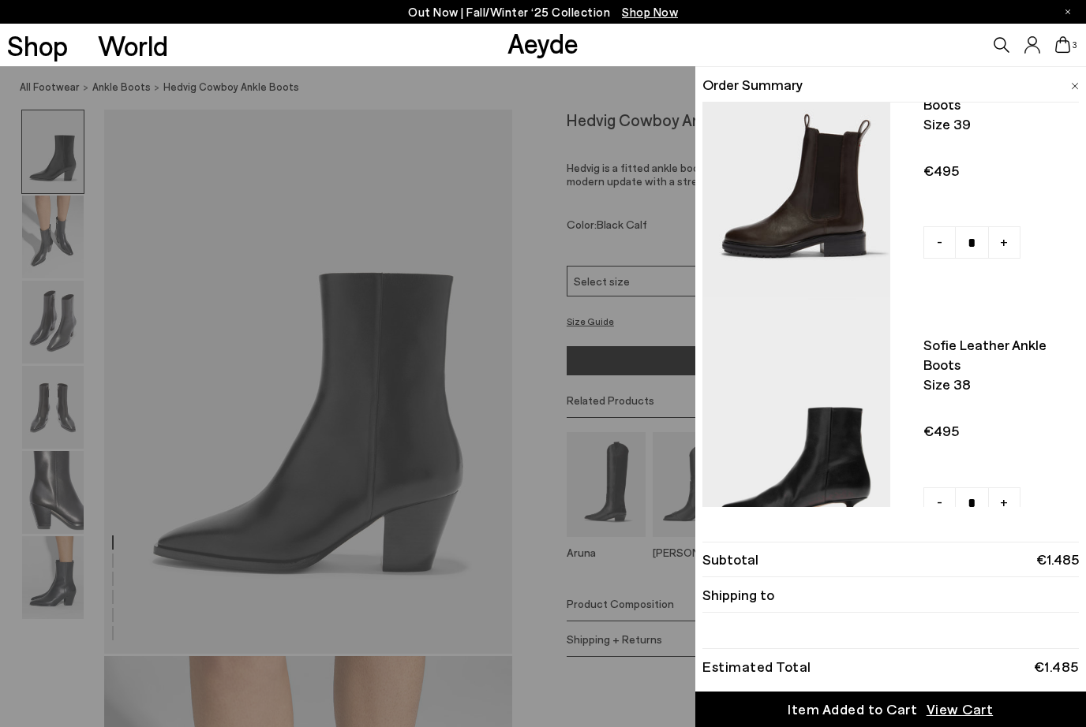
scroll to position [326, 0]
click at [329, 300] on div "Quick Add Color Size View Details Order Summary Hedvig cowboy ankle boots Size …" at bounding box center [543, 396] width 1086 height 661
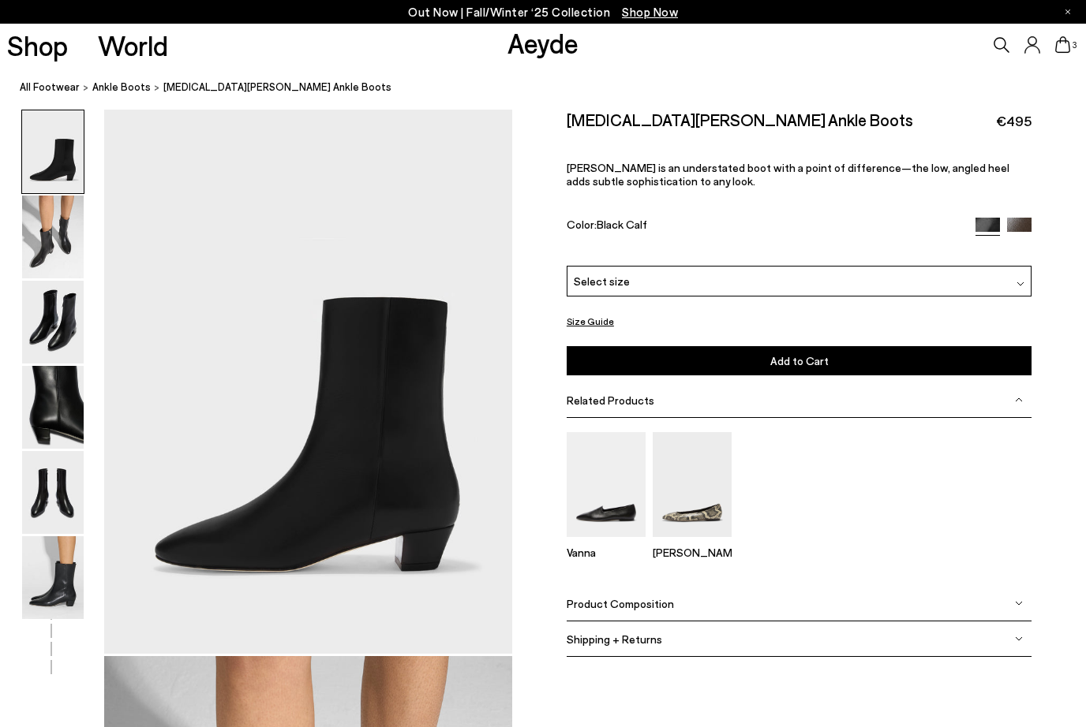
click at [757, 283] on div "Select size" at bounding box center [798, 281] width 465 height 31
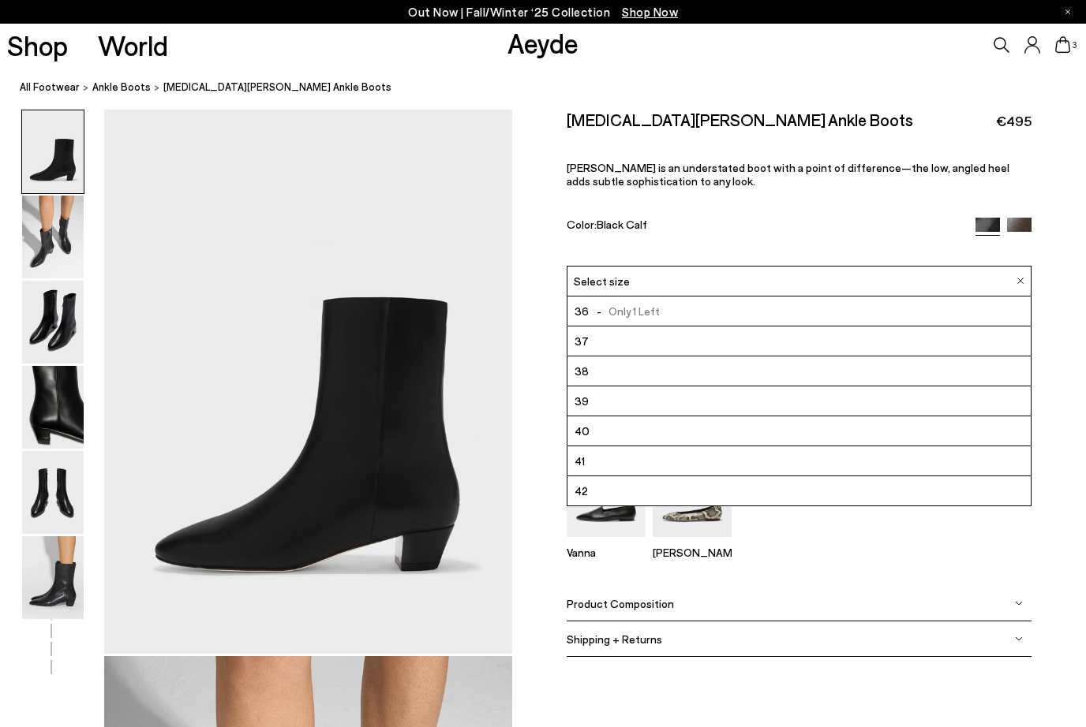
click at [715, 402] on li "39" at bounding box center [798, 402] width 463 height 30
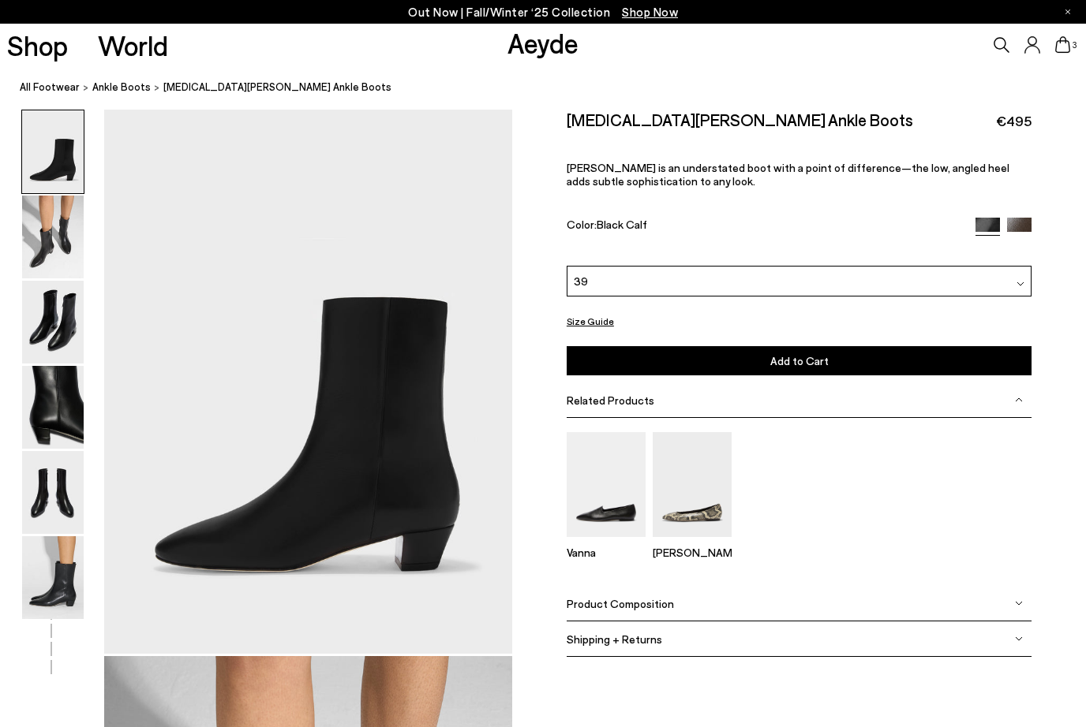
click at [722, 357] on button "Add to Cart Select a Size First" at bounding box center [798, 360] width 465 height 29
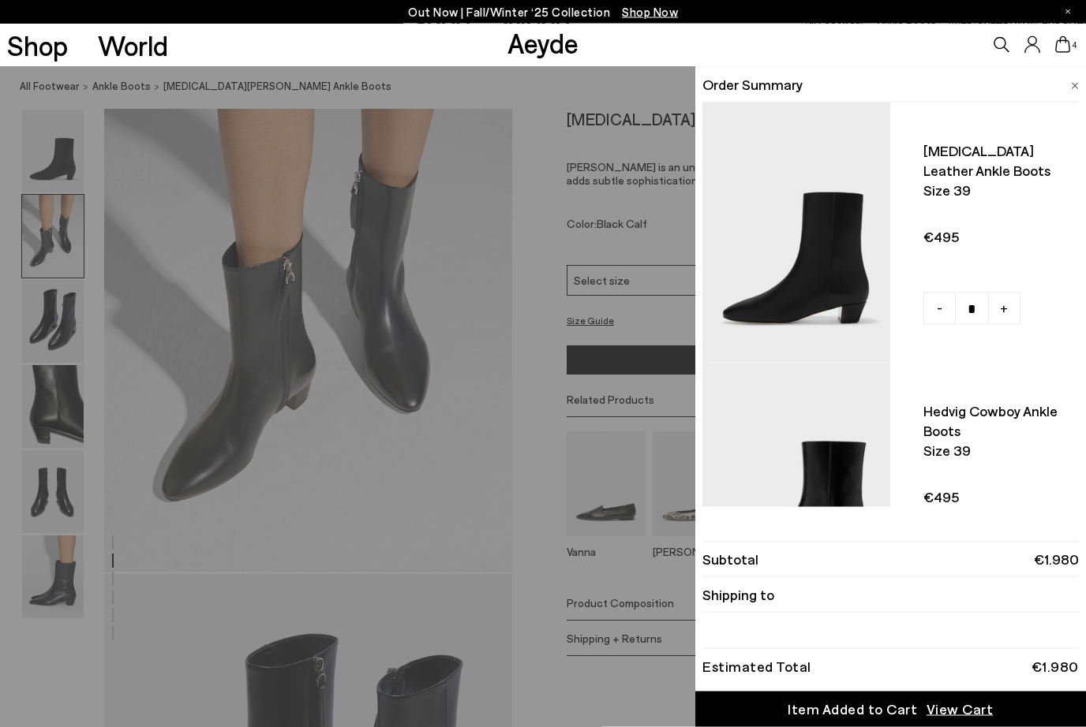
click at [300, 514] on div "Quick Add Color Size View Details Order Summary Yasmin leather ankle boots Size…" at bounding box center [543, 396] width 1086 height 661
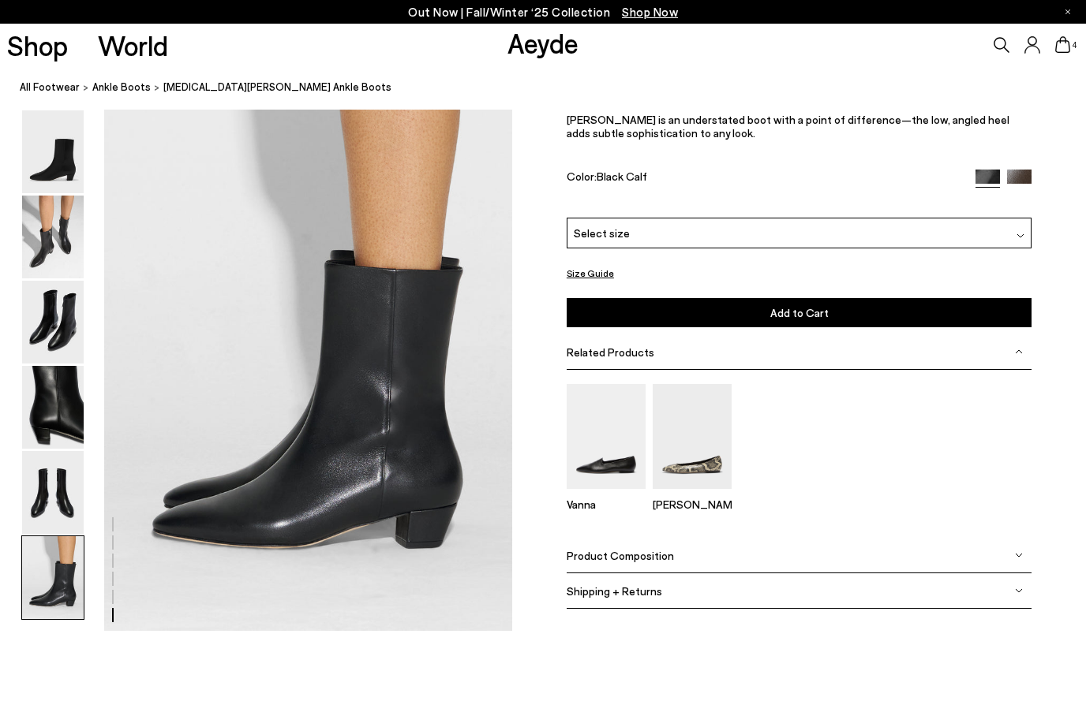
scroll to position [2780, 0]
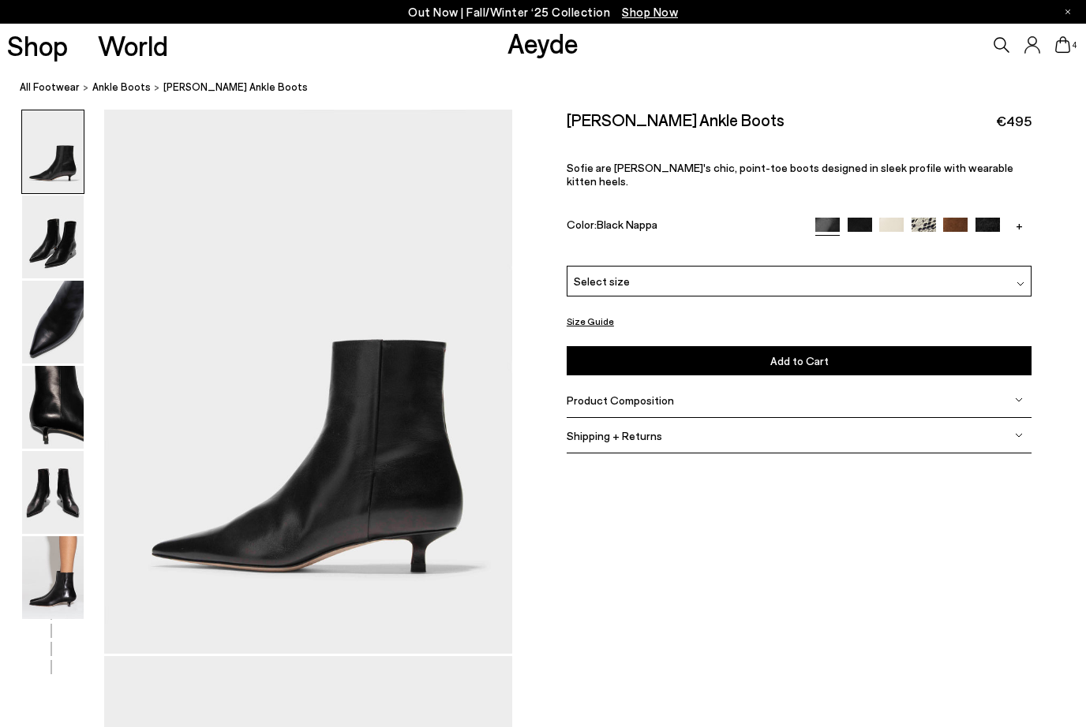
click at [689, 266] on div "Select size" at bounding box center [798, 281] width 465 height 31
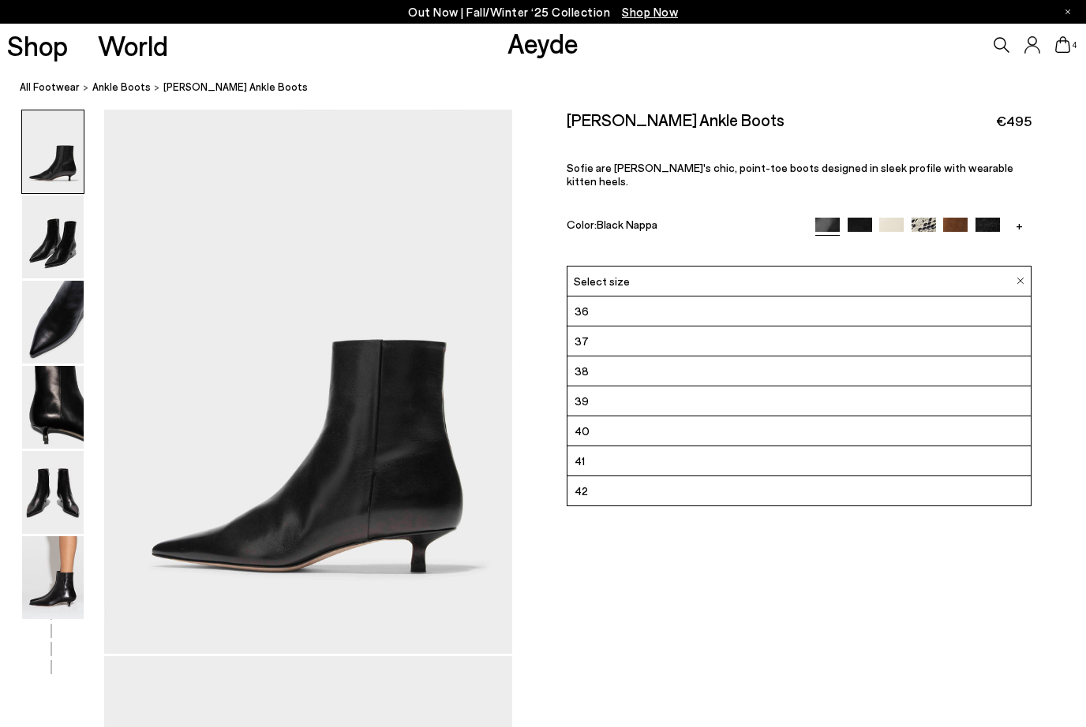
click at [671, 387] on li "39" at bounding box center [798, 402] width 463 height 30
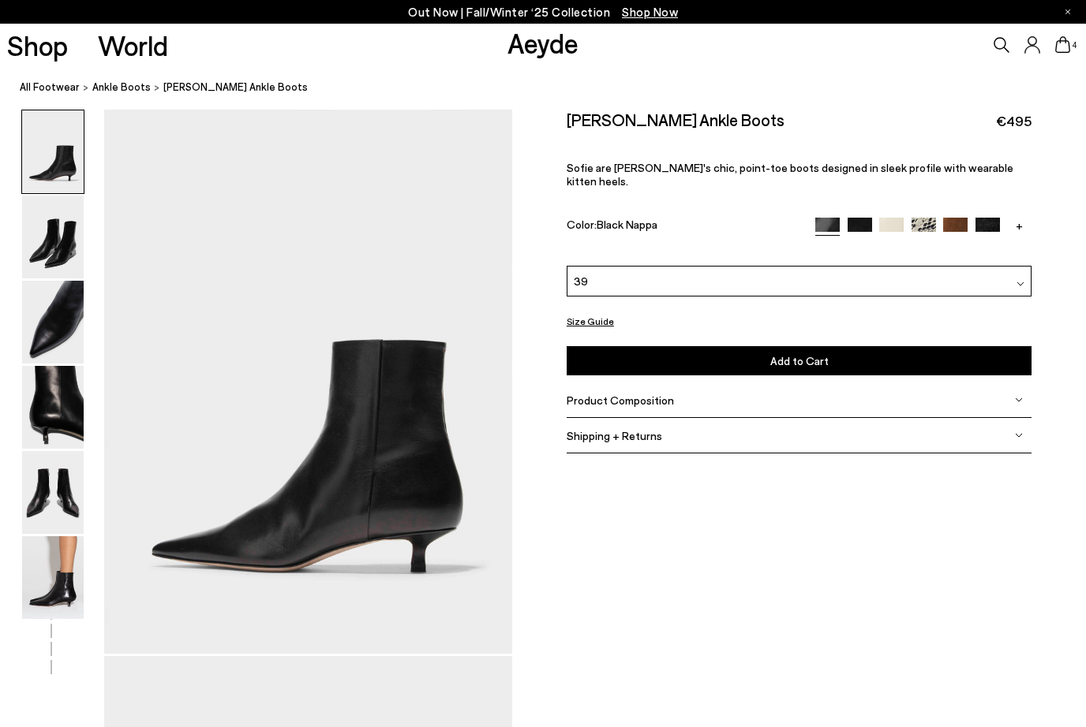
click at [712, 348] on button "Add to Cart Select a Size First" at bounding box center [798, 360] width 465 height 29
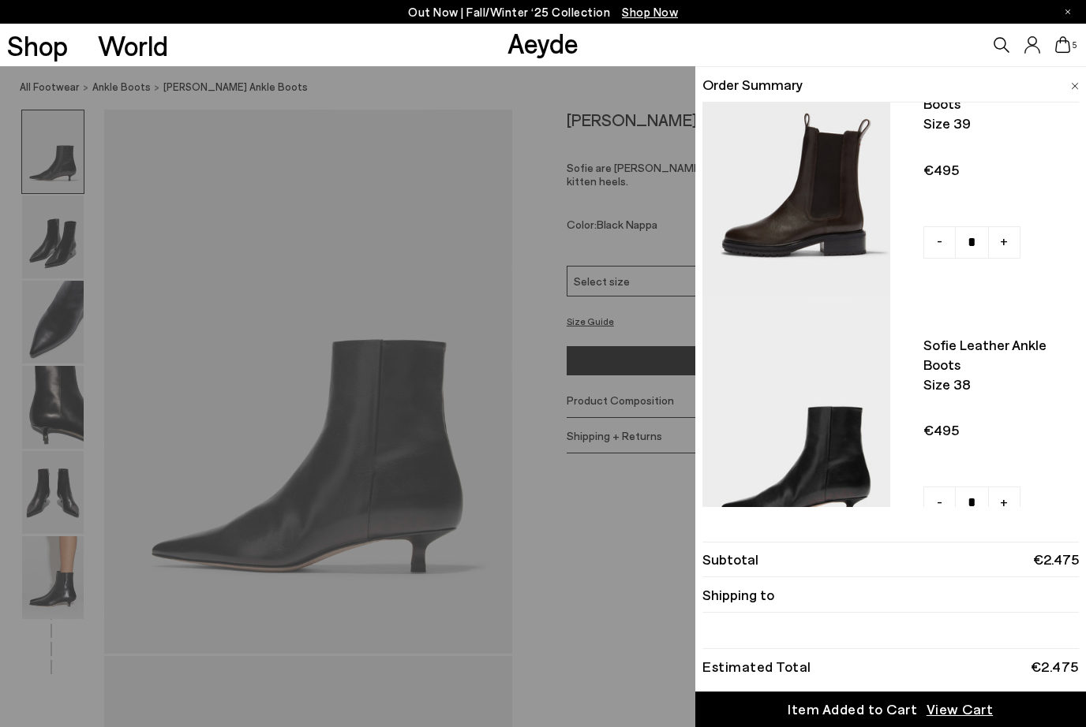
scroll to position [847, 0]
click at [935, 488] on link "-" at bounding box center [939, 504] width 32 height 32
type input "*"
click at [578, 230] on div "Quick Add Color Size View Details Order Summary Sofie leather ankle boots Size …" at bounding box center [543, 396] width 1086 height 661
